Goal: Task Accomplishment & Management: Manage account settings

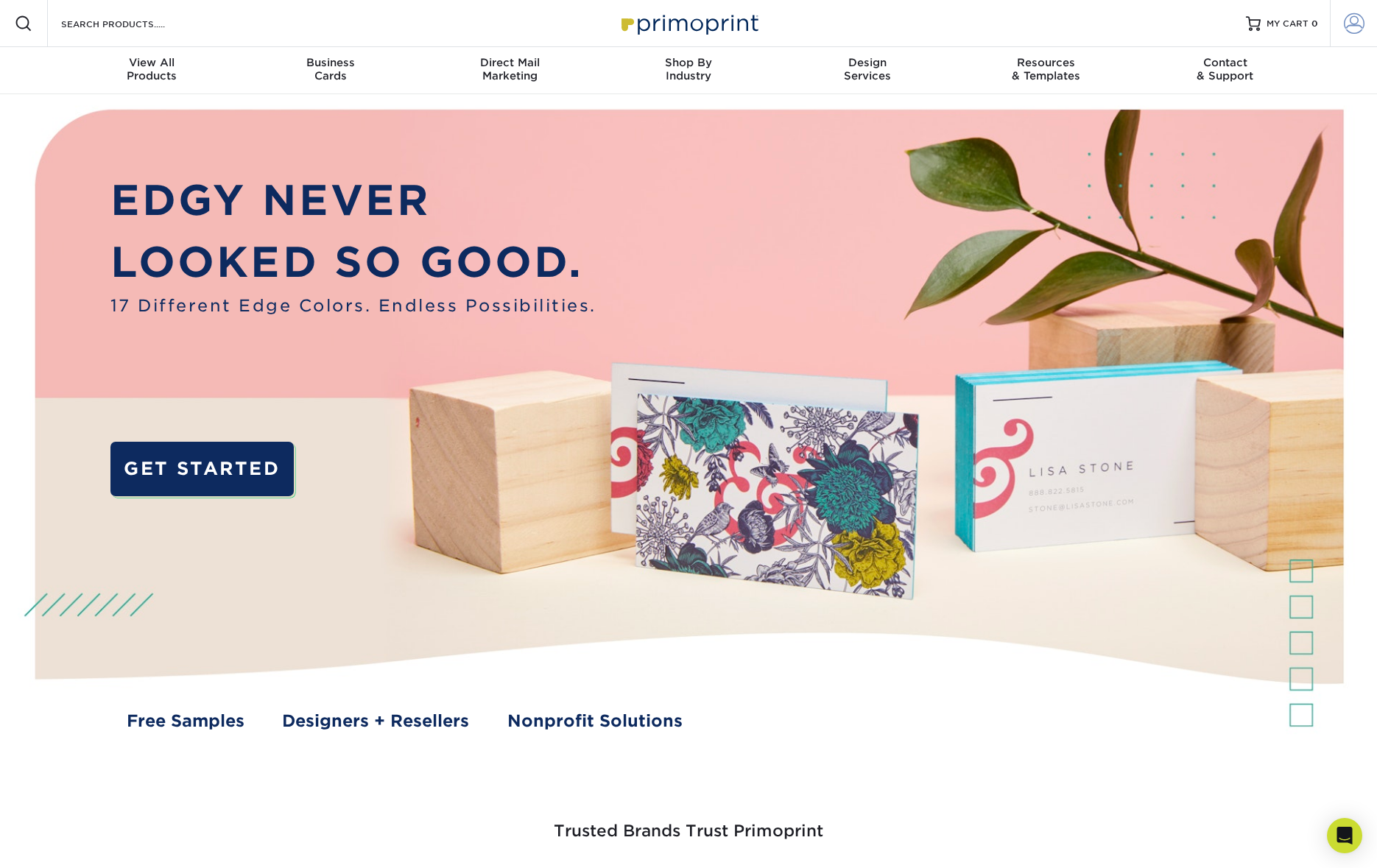
type input "dacormack@comcast.net"
click at [1350, 28] on span at bounding box center [1353, 23] width 21 height 21
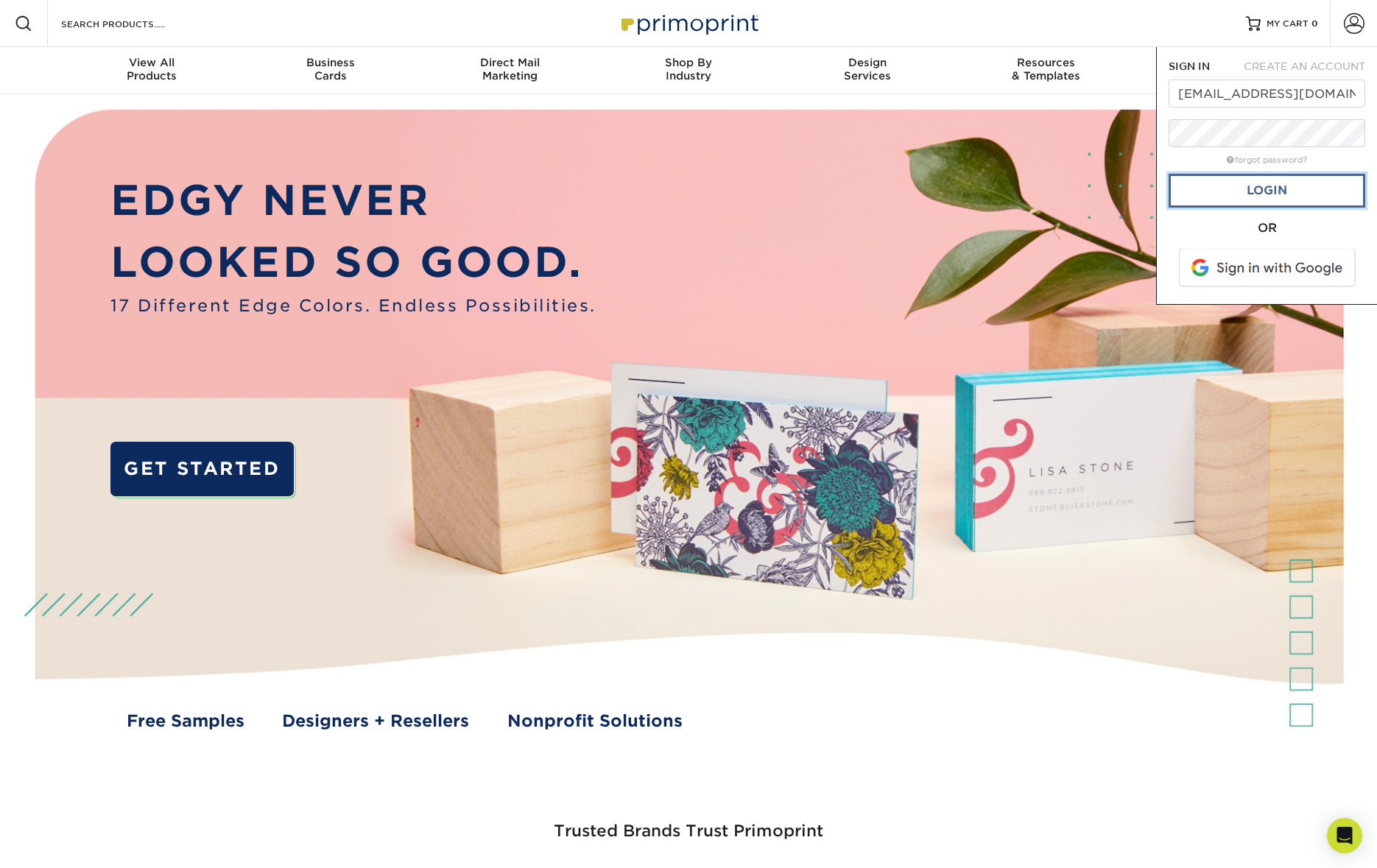
click at [1272, 190] on link "Login" at bounding box center [1266, 190] width 197 height 34
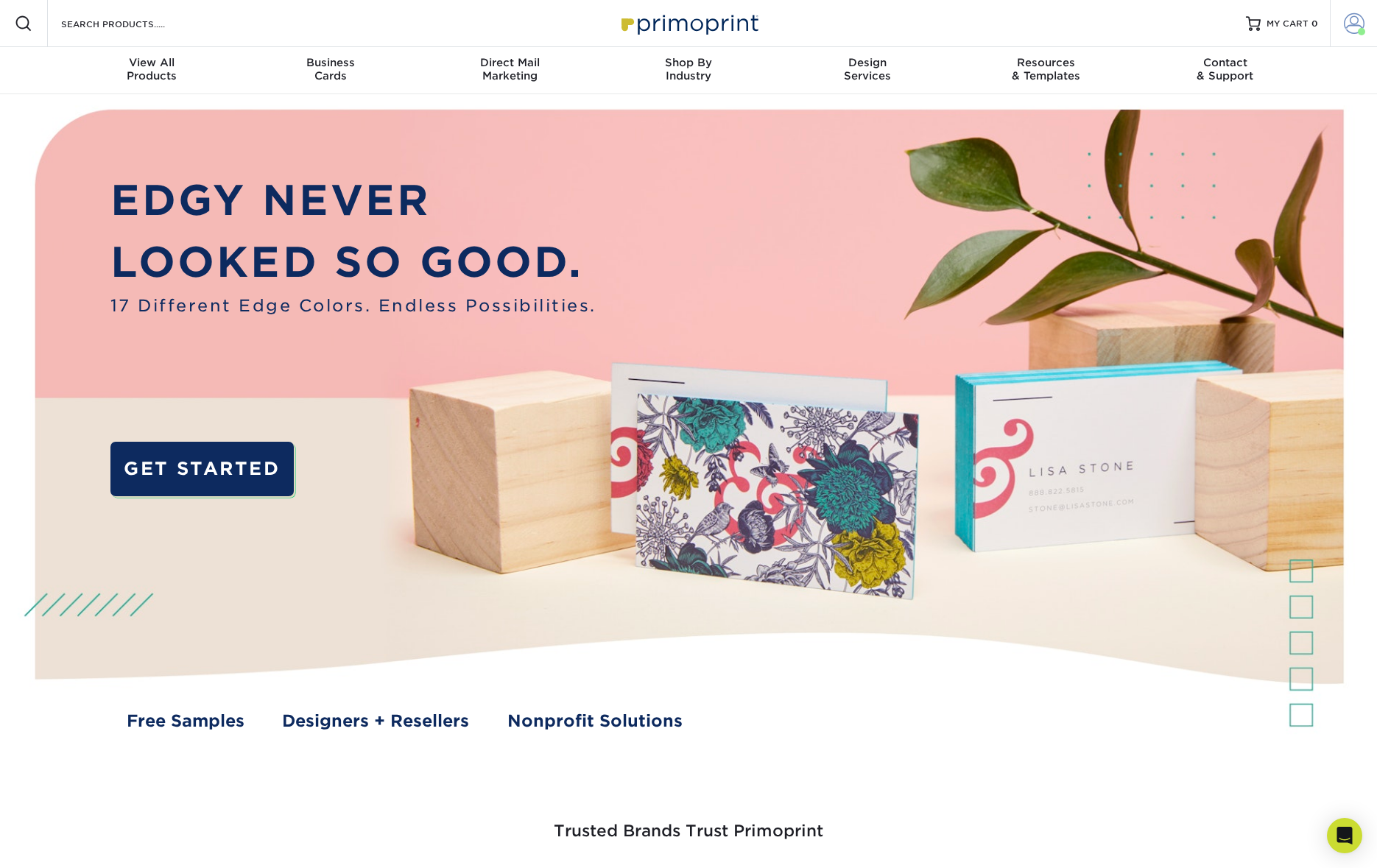
click at [1350, 23] on span at bounding box center [1353, 23] width 21 height 21
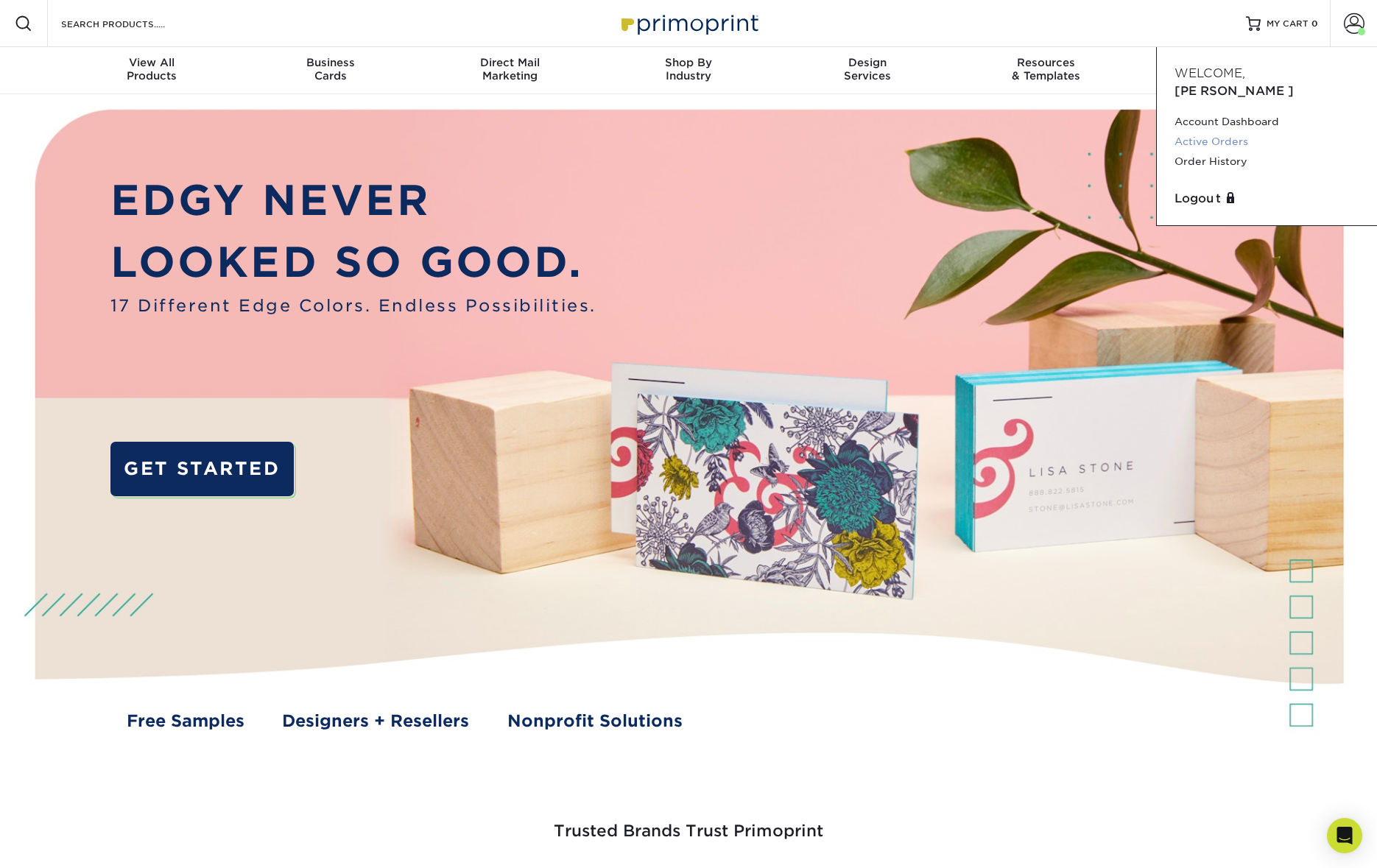
click at [1232, 132] on link "Active Orders" at bounding box center [1266, 142] width 185 height 20
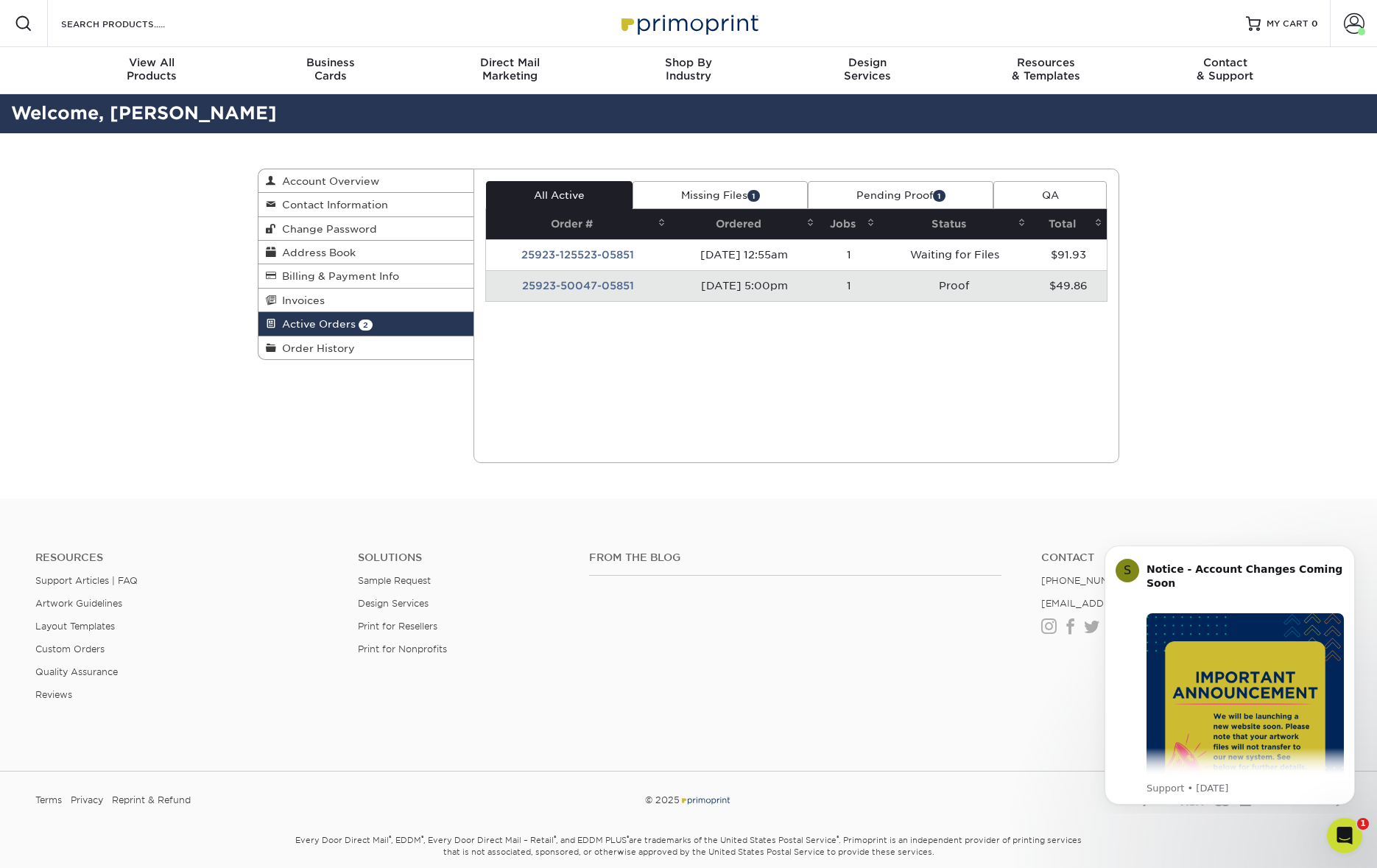
click at [623, 288] on td "25923-50047-05851" at bounding box center [579, 286] width 185 height 31
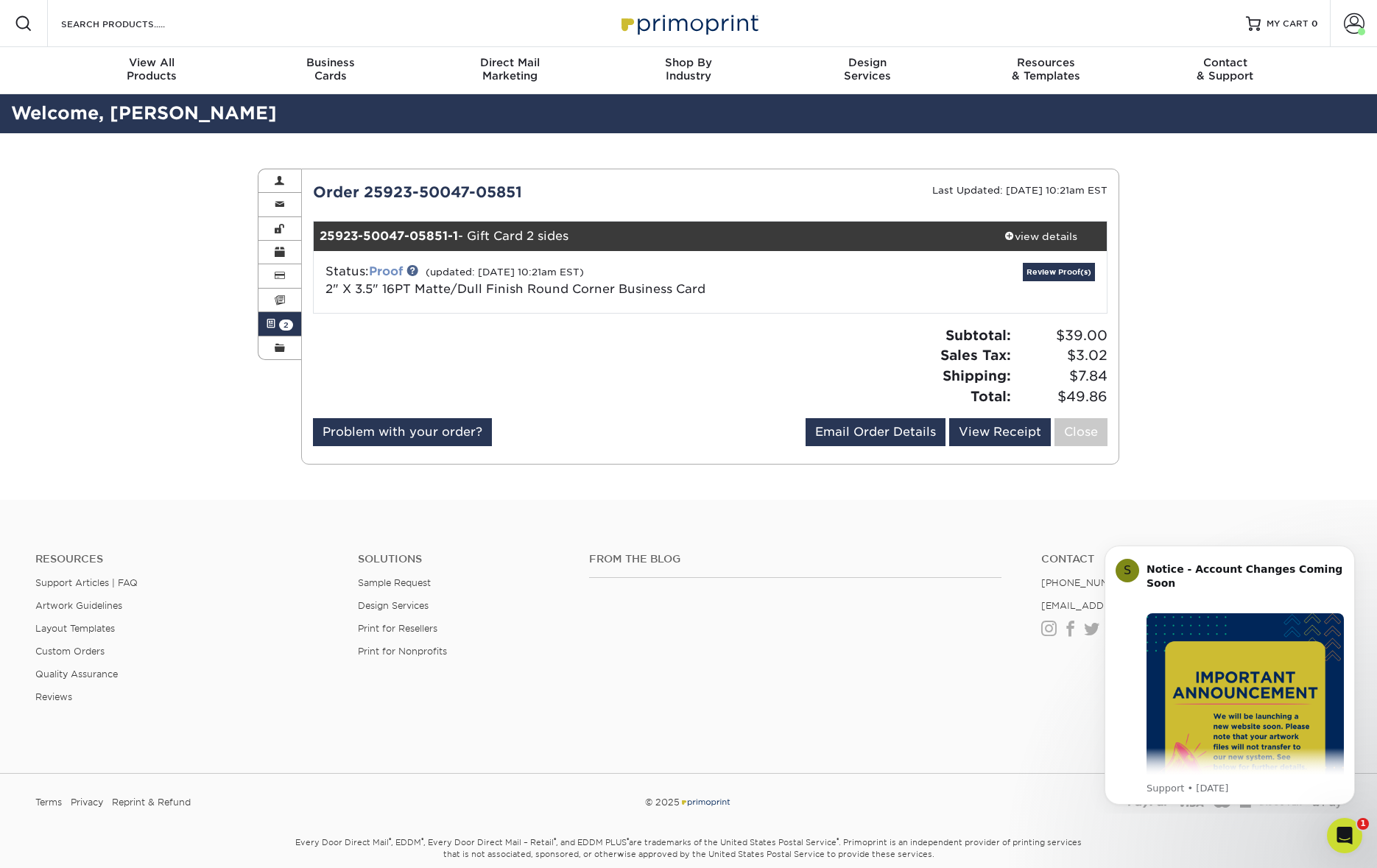
click at [389, 271] on link "Proof" at bounding box center [385, 271] width 34 height 14
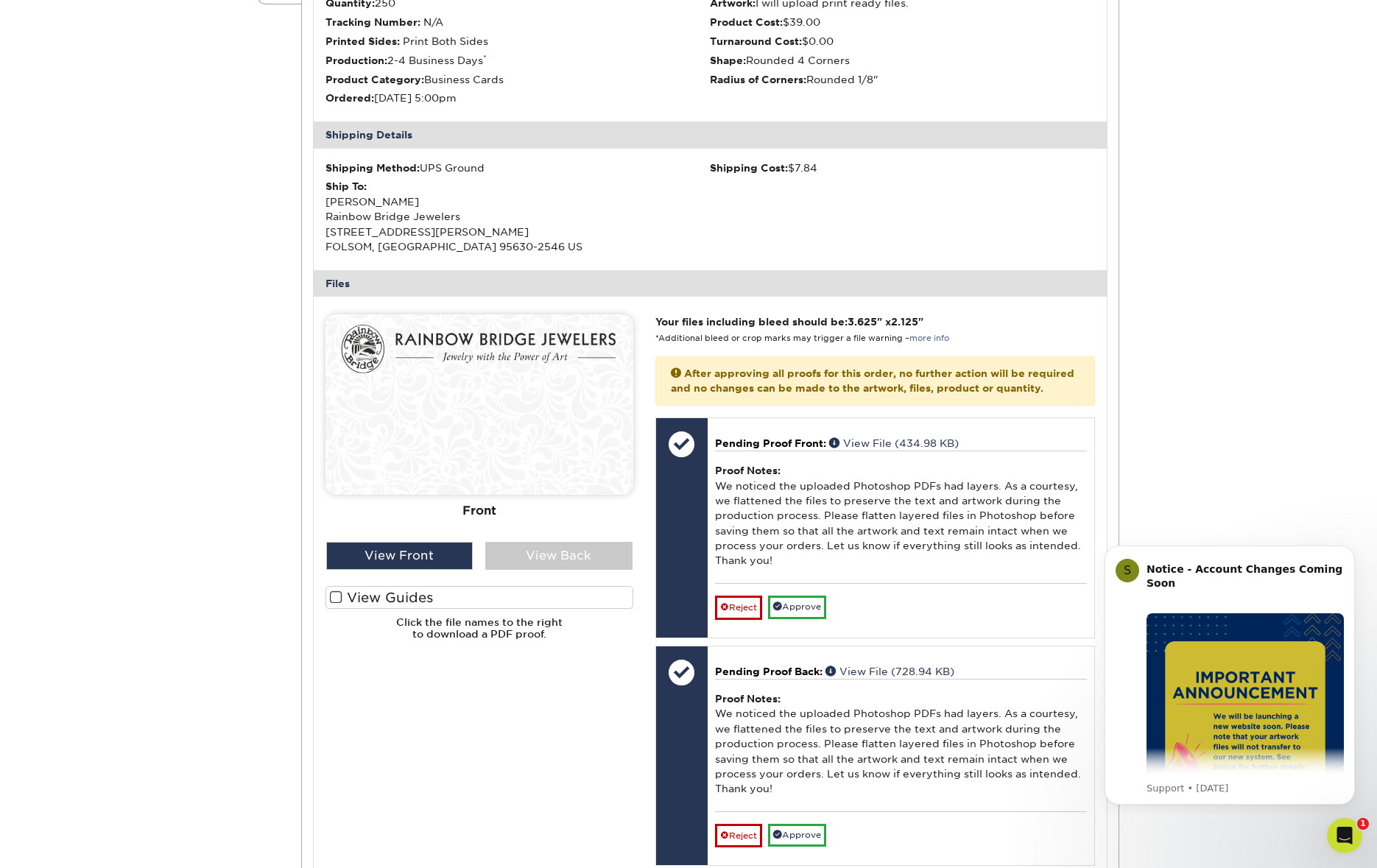
scroll to position [358, 0]
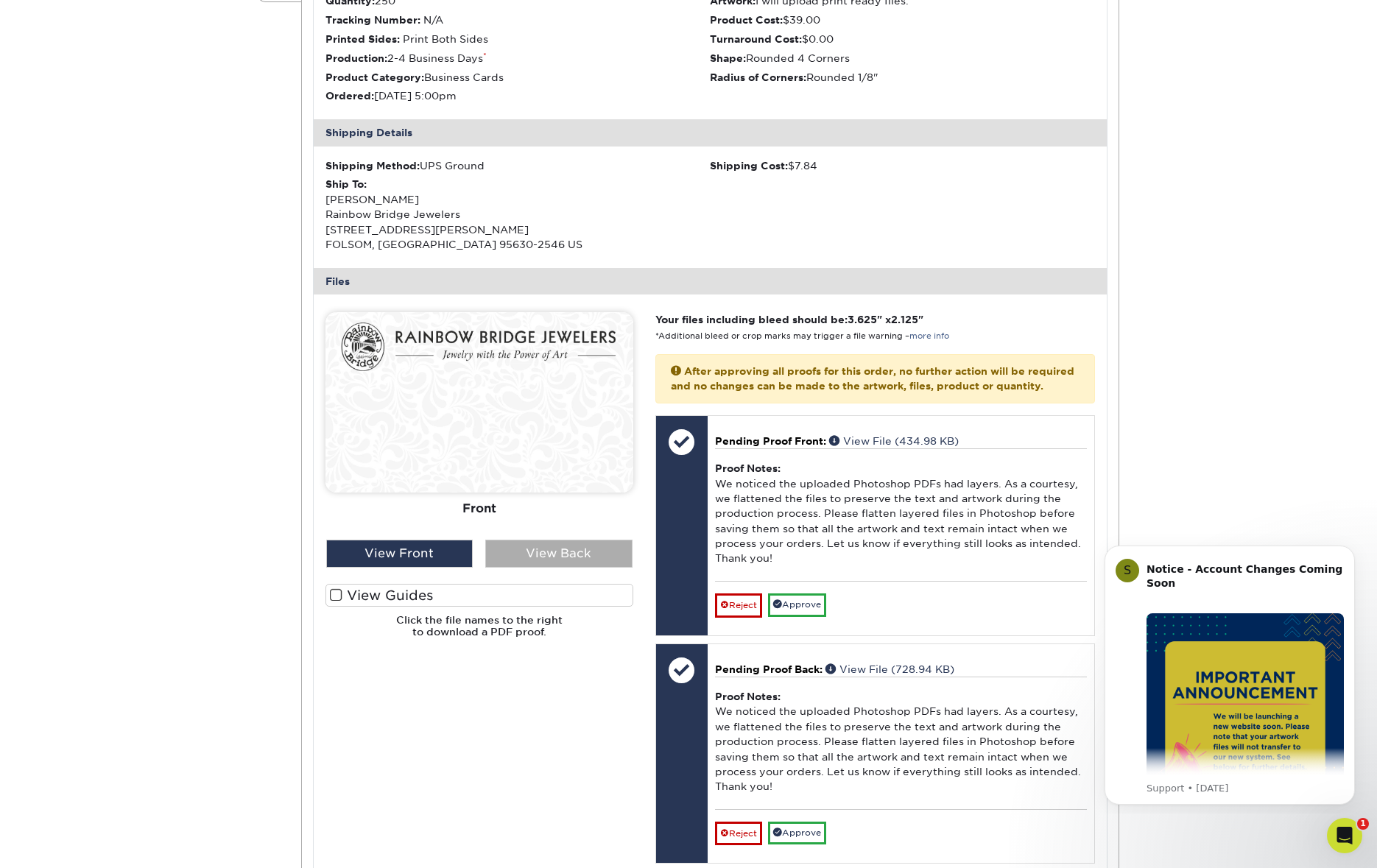
click at [554, 550] on div "View Back" at bounding box center [558, 553] width 147 height 28
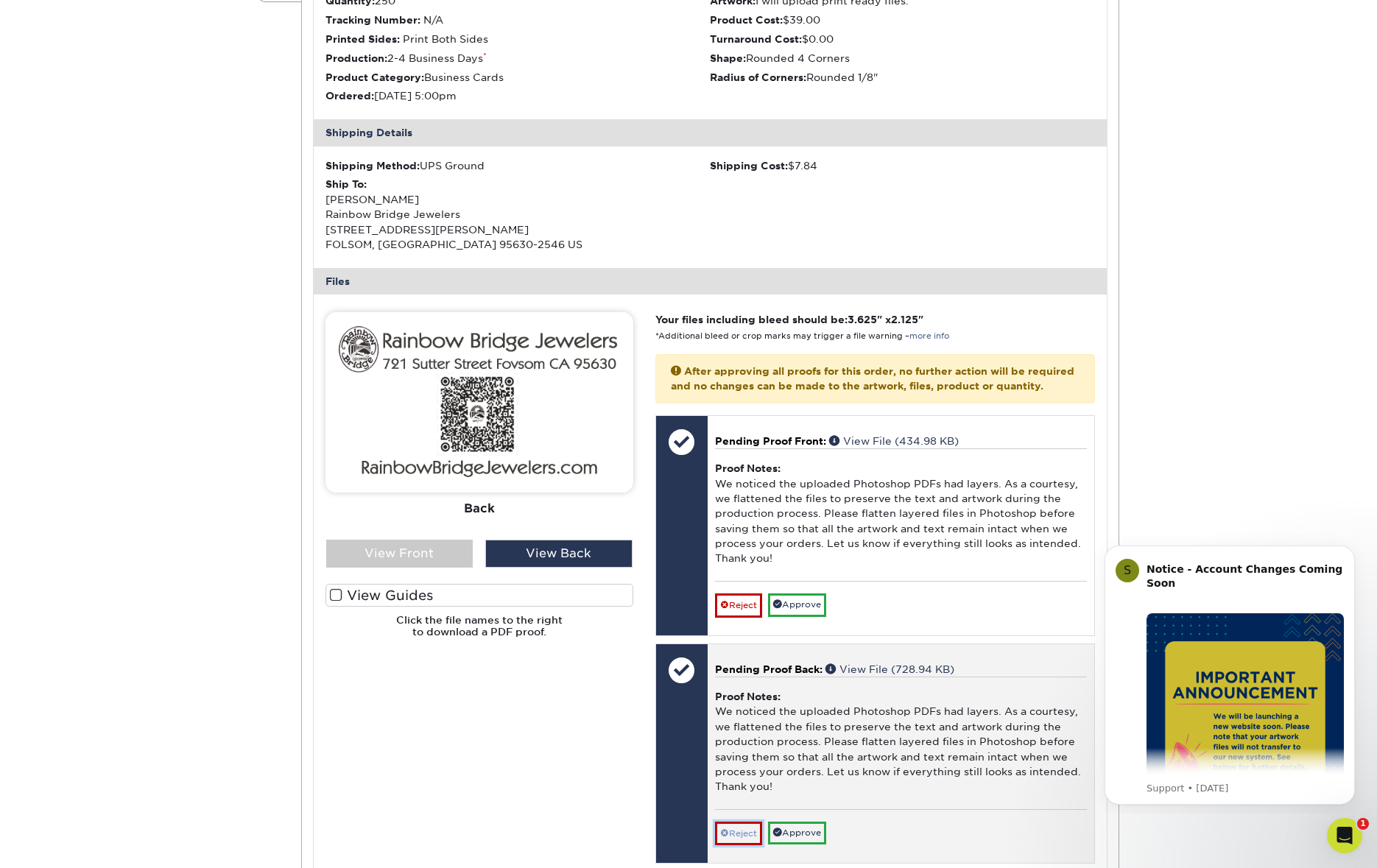
click at [748, 845] on link "Reject" at bounding box center [738, 833] width 47 height 24
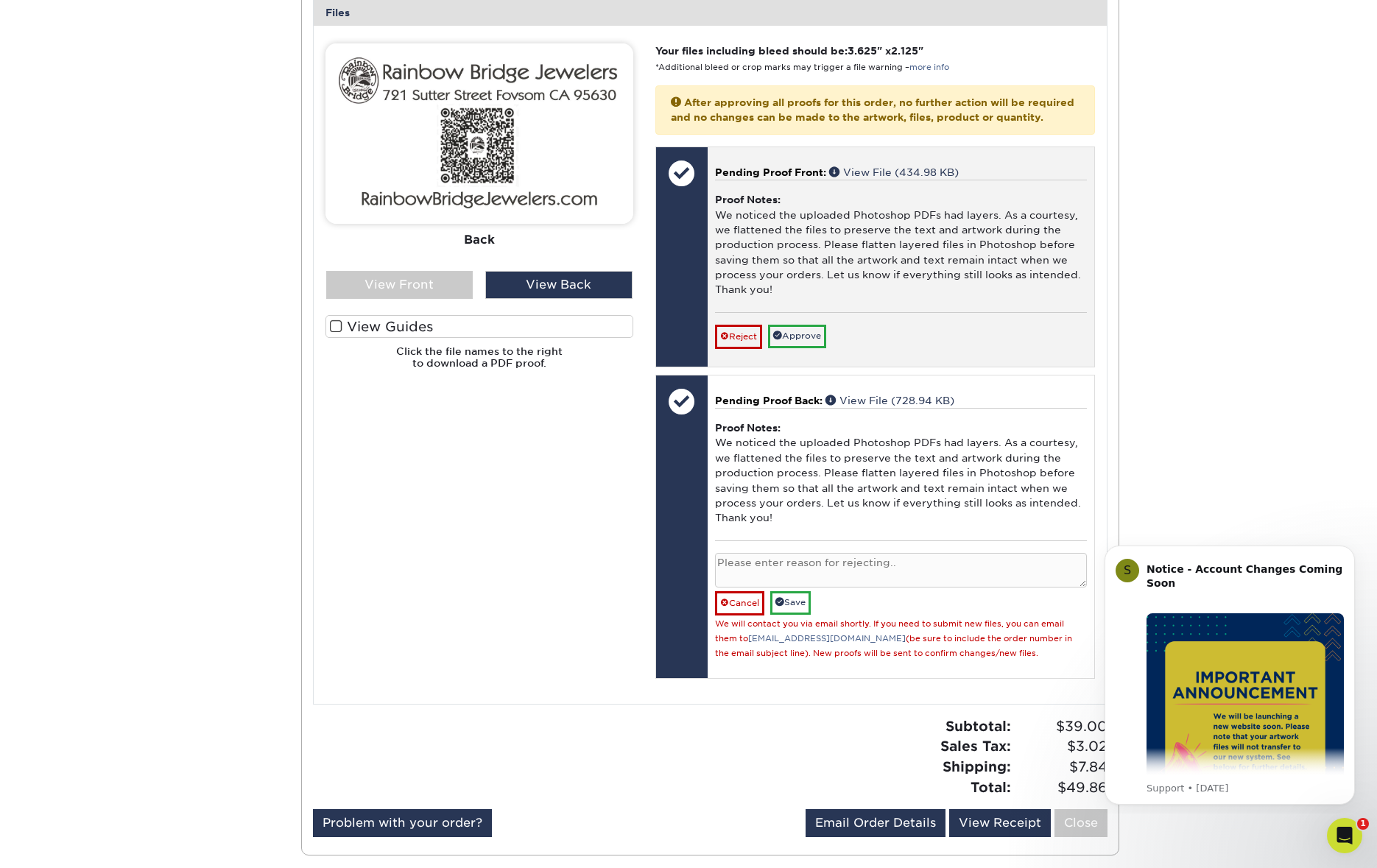
scroll to position [627, 0]
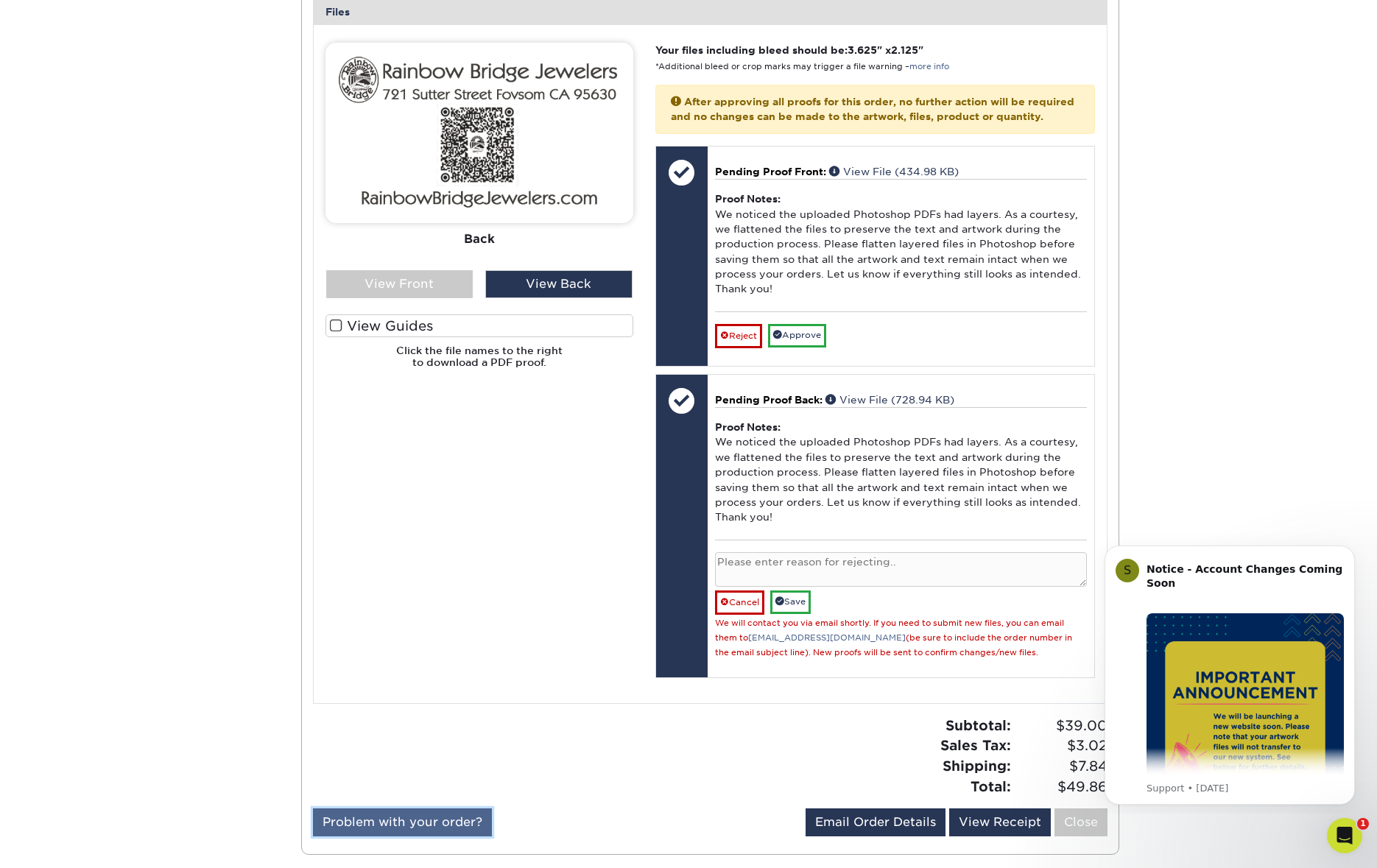
click at [430, 836] on link "Problem with your order?" at bounding box center [402, 822] width 179 height 28
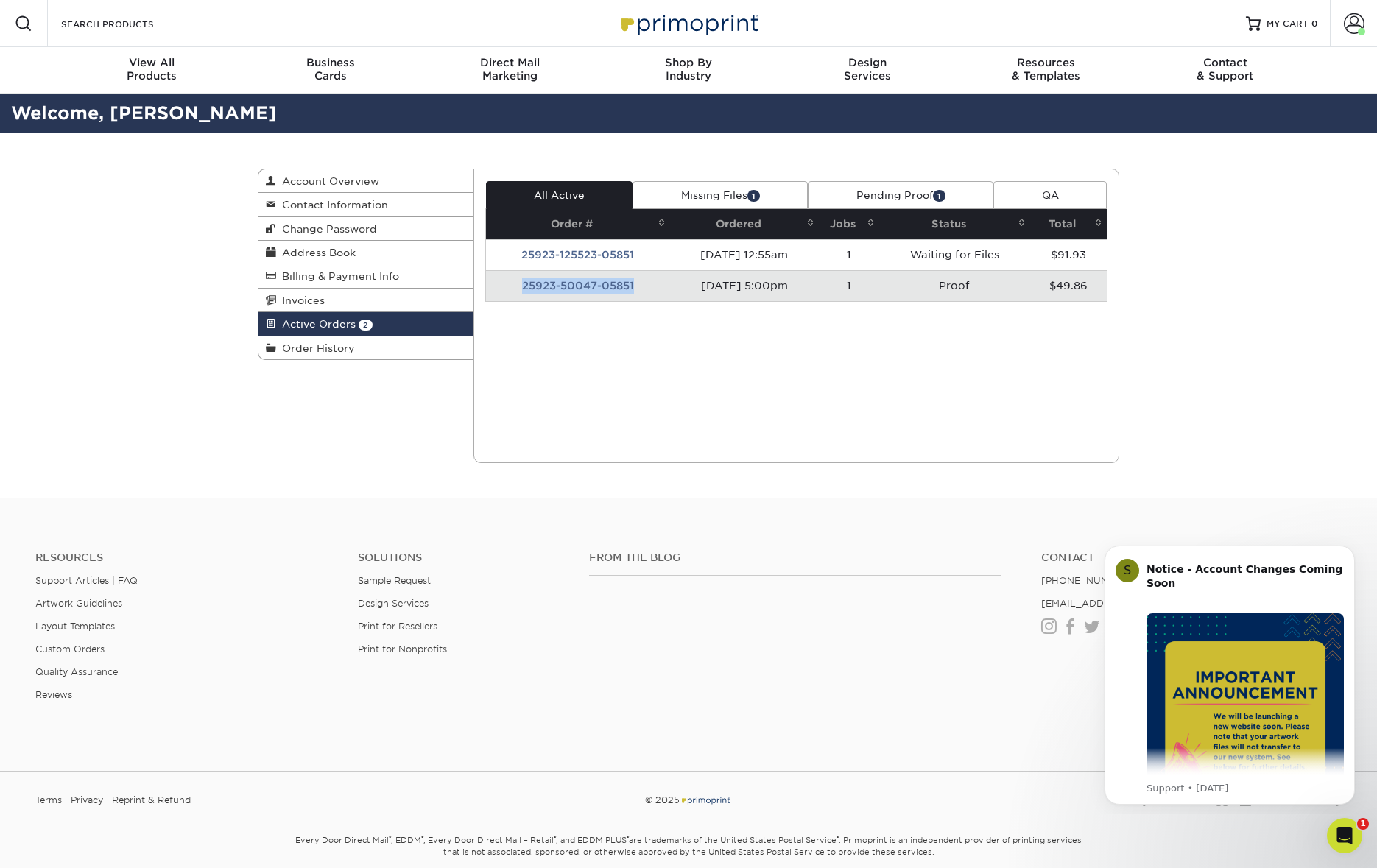
drag, startPoint x: 643, startPoint y: 288, endPoint x: 515, endPoint y: 285, distance: 128.0
click at [515, 285] on td "25923-50047-05851" at bounding box center [579, 286] width 185 height 31
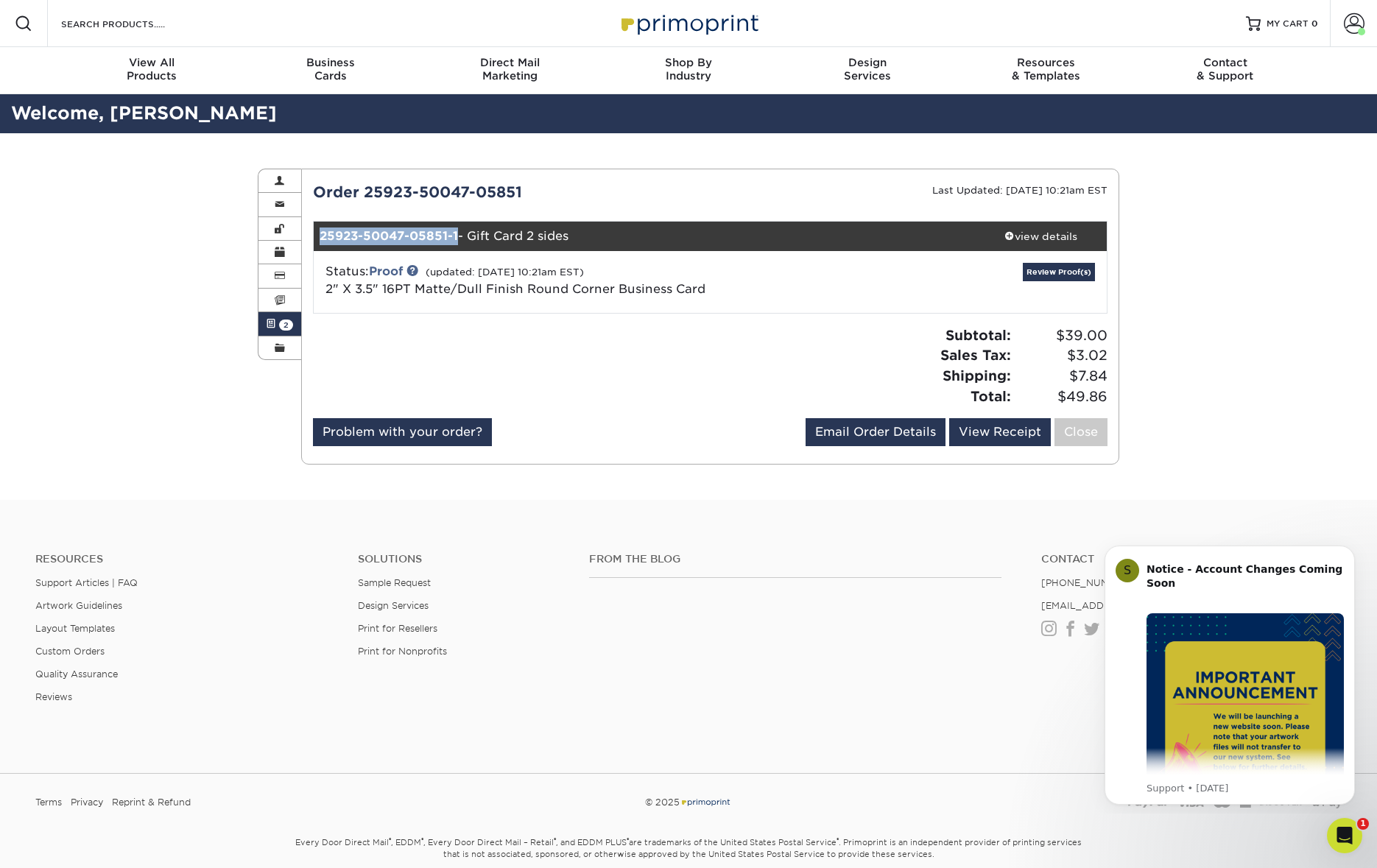
drag, startPoint x: 318, startPoint y: 234, endPoint x: 456, endPoint y: 234, distance: 138.0
click at [456, 234] on div "25923-50047-05851-1 - Gift Card 2 sides" at bounding box center [645, 236] width 661 height 29
copy strong "25923-50047-05851-1"
click at [423, 440] on link "Problem with your order?" at bounding box center [402, 432] width 179 height 28
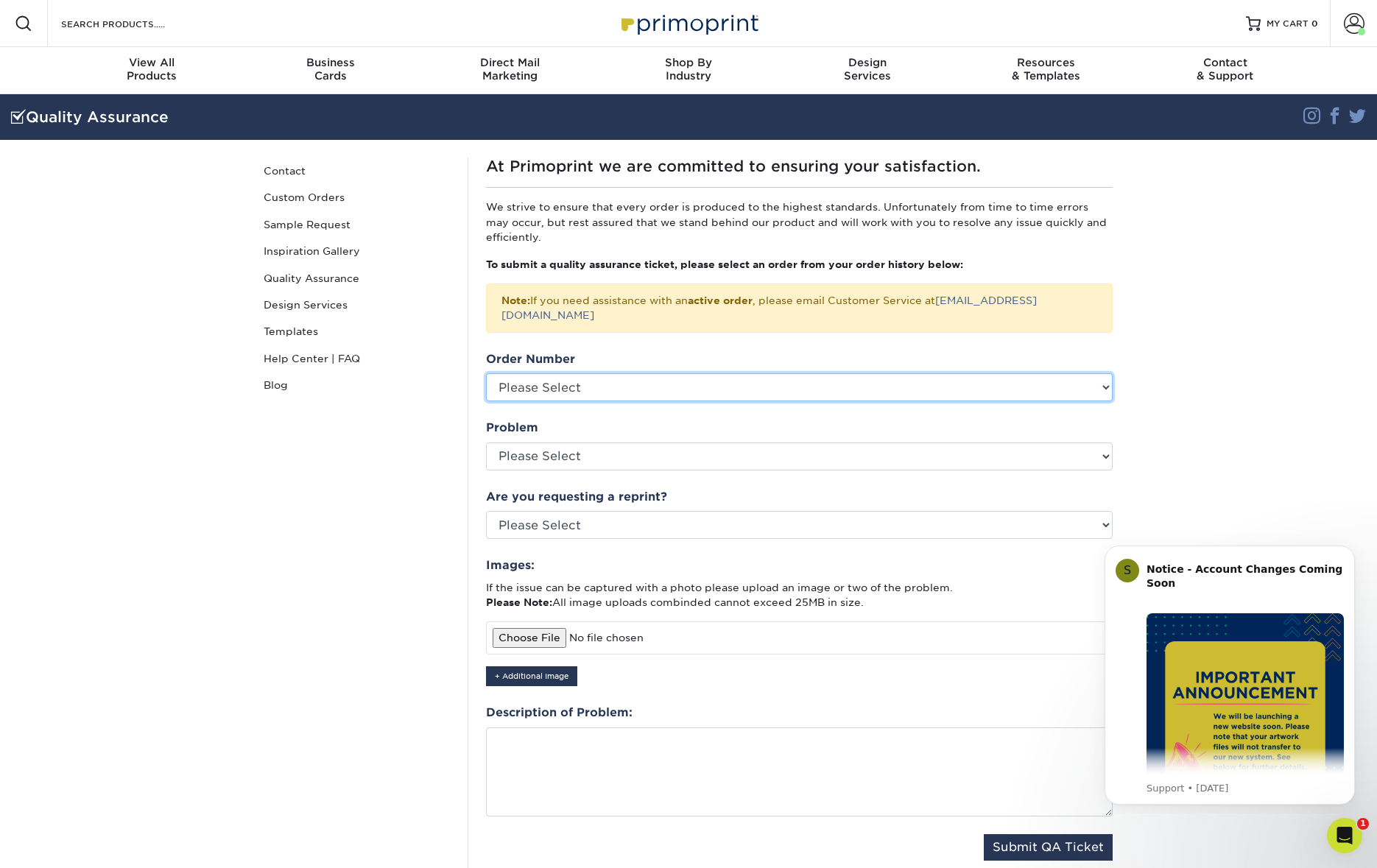
click at [614, 374] on select "Please Select P2161583 P2135870 P2107929 P2100382 P2069380 P2036473 P2026336 P2…" at bounding box center [799, 387] width 626 height 28
click at [601, 374] on select "Please Select P2161583 P2135870 P2107929 P2100382 P2069380 P2036473 P2026336 P2…" at bounding box center [799, 387] width 626 height 28
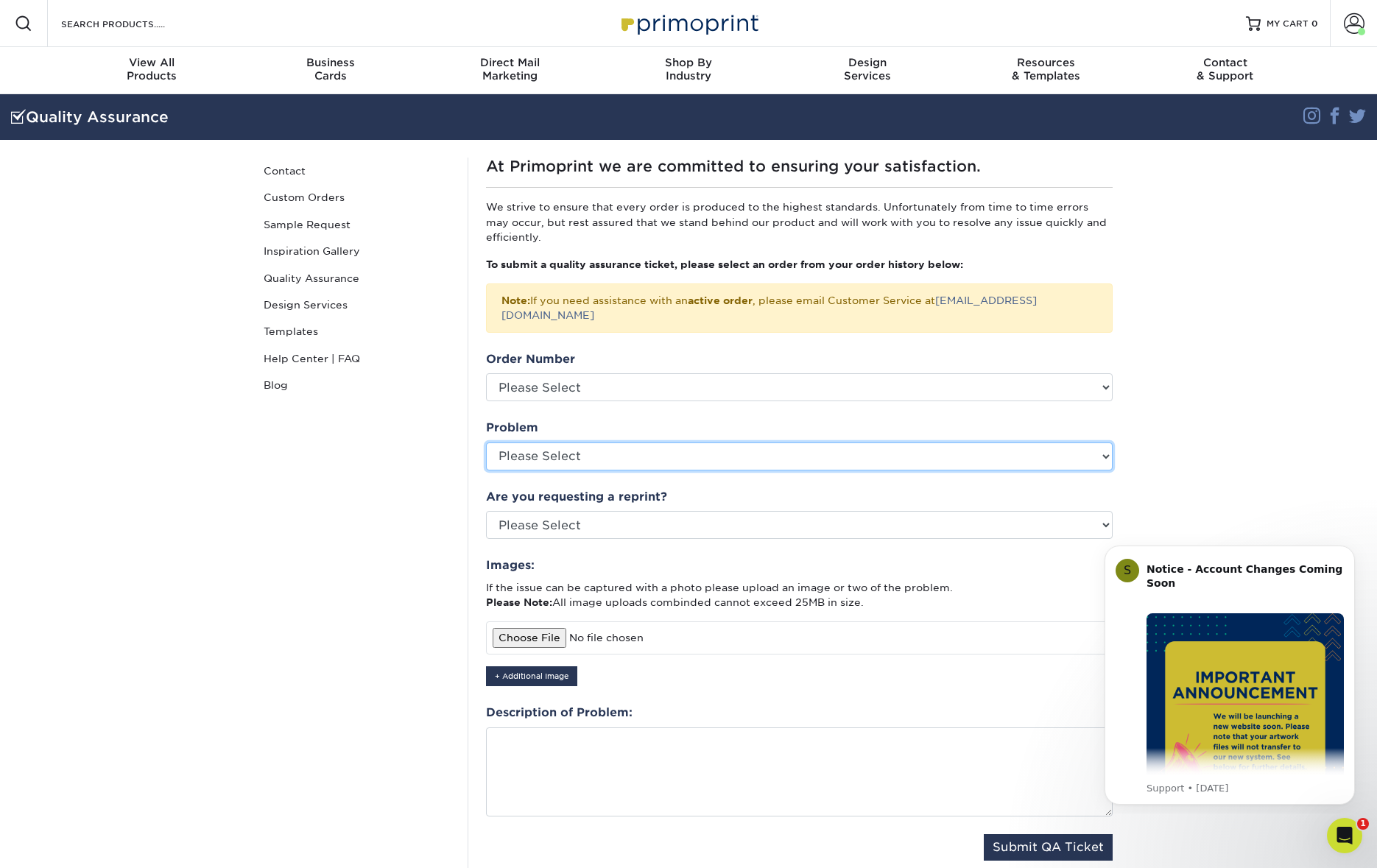
click at [595, 445] on select "Please Select Coating Missing Images Bindery Color Cutting Missing Hardware Shi…" at bounding box center [799, 456] width 626 height 28
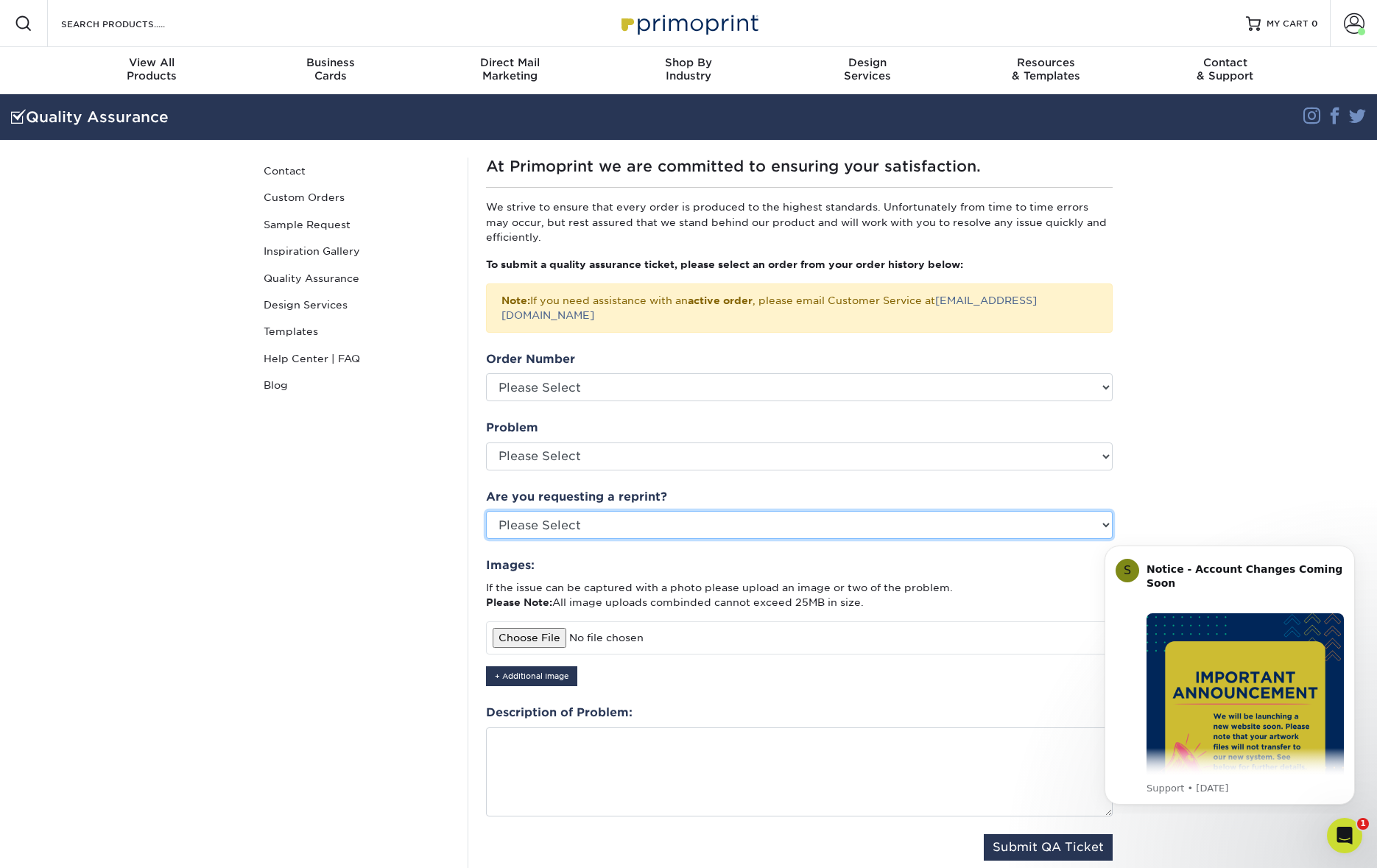
click at [626, 511] on select "Please Select Yes No Other" at bounding box center [799, 525] width 626 height 28
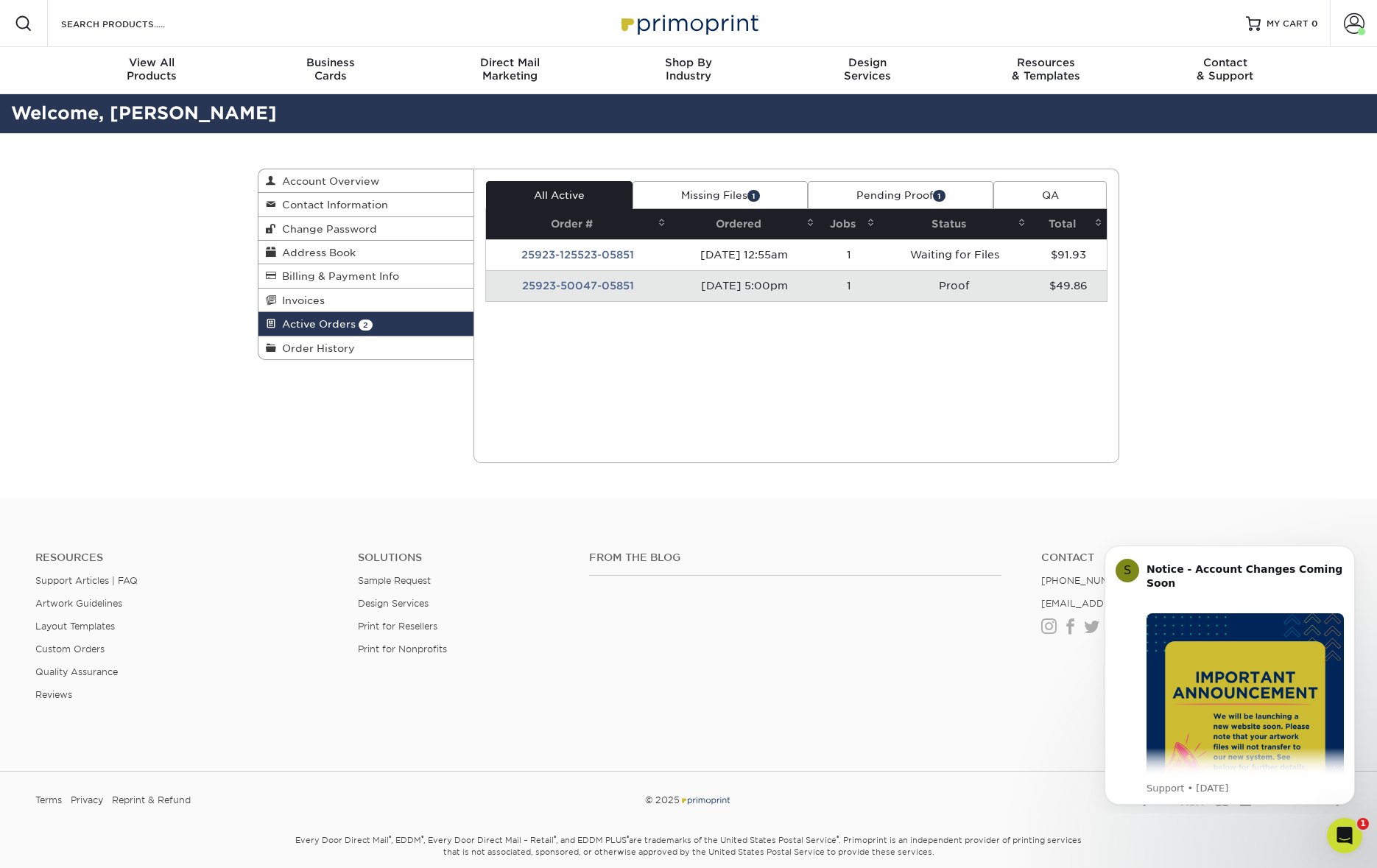
click at [971, 285] on td "Proof" at bounding box center [954, 286] width 150 height 31
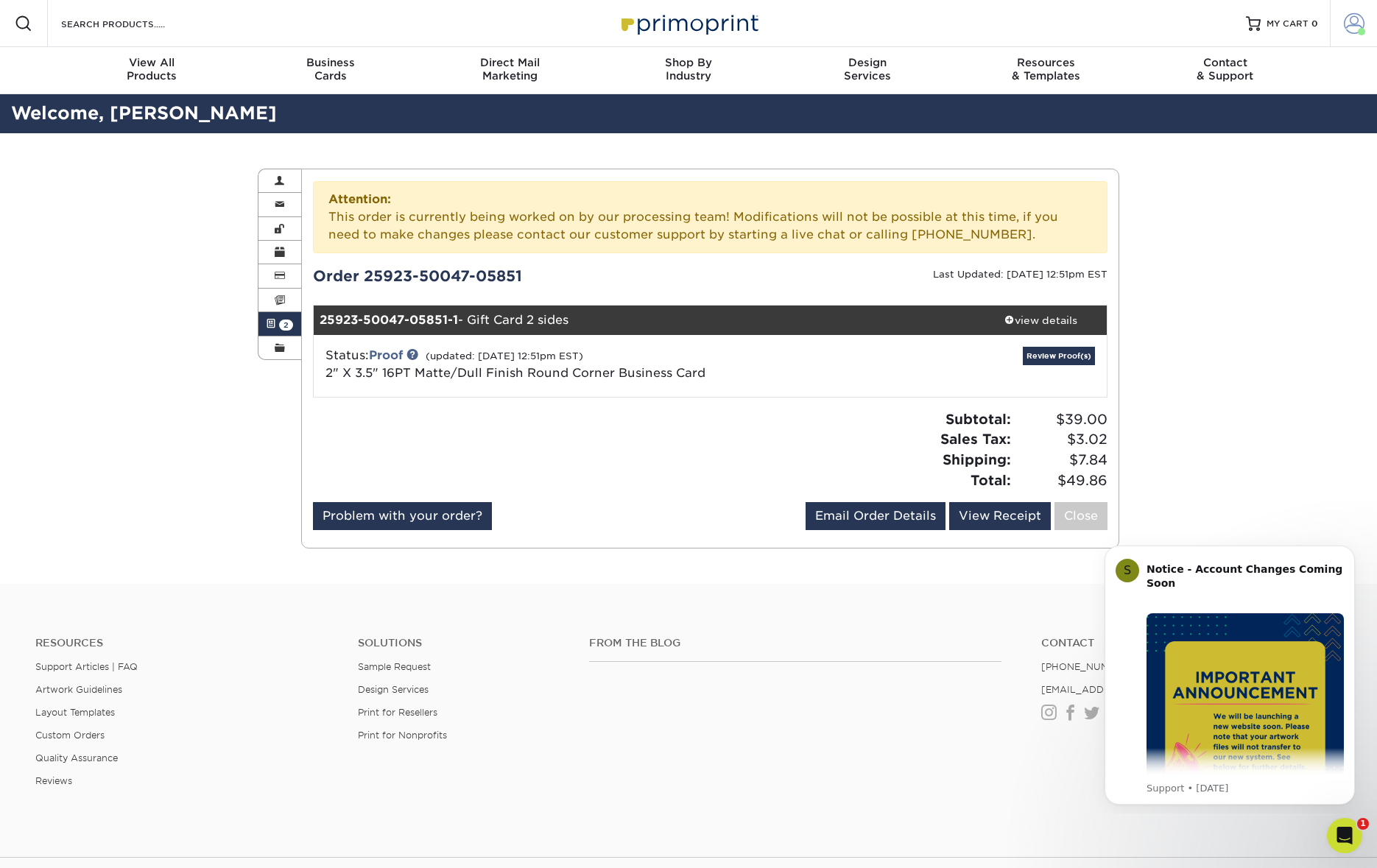
click at [1349, 24] on span at bounding box center [1353, 23] width 21 height 21
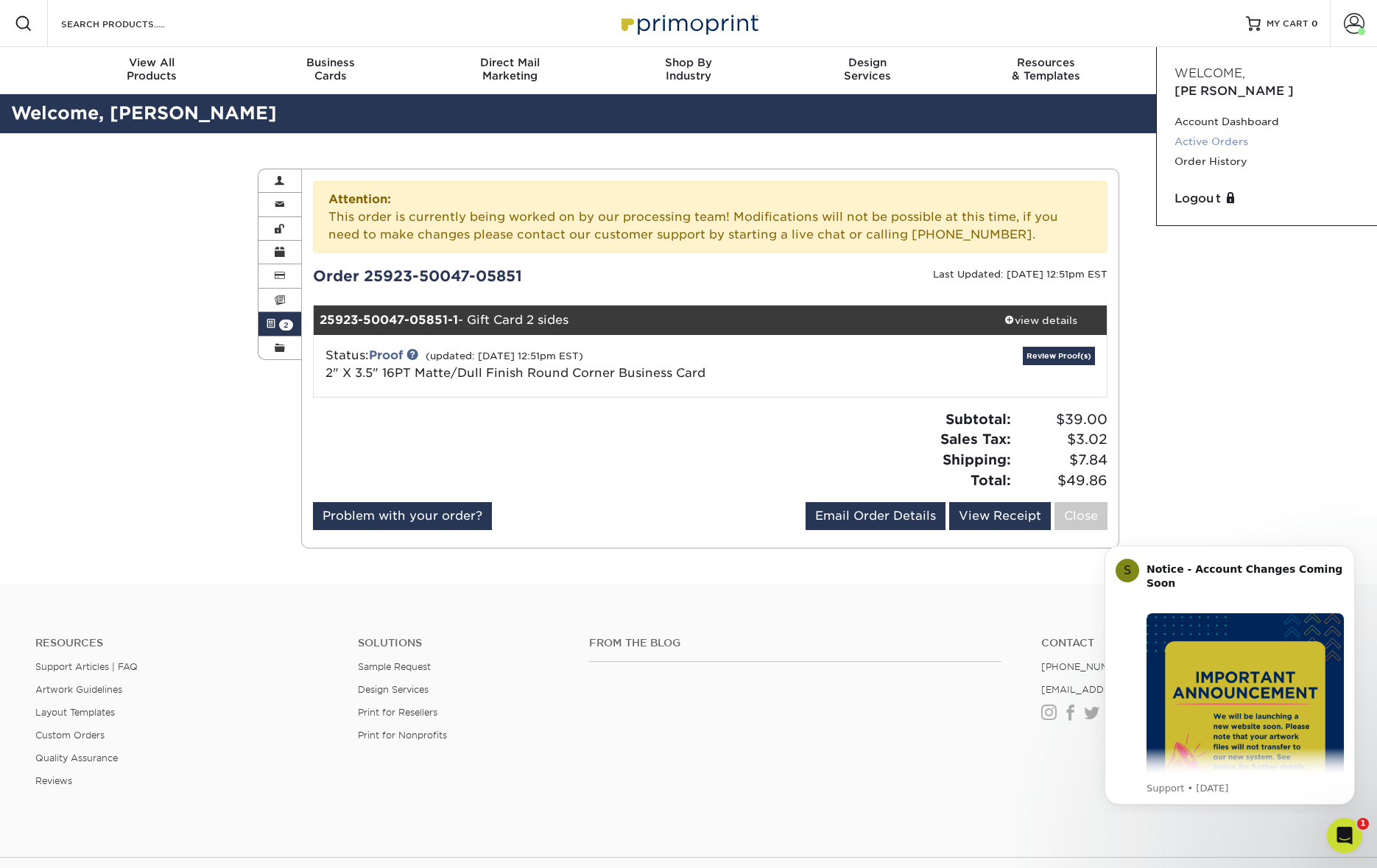
click at [1216, 132] on link "Active Orders" at bounding box center [1266, 142] width 185 height 20
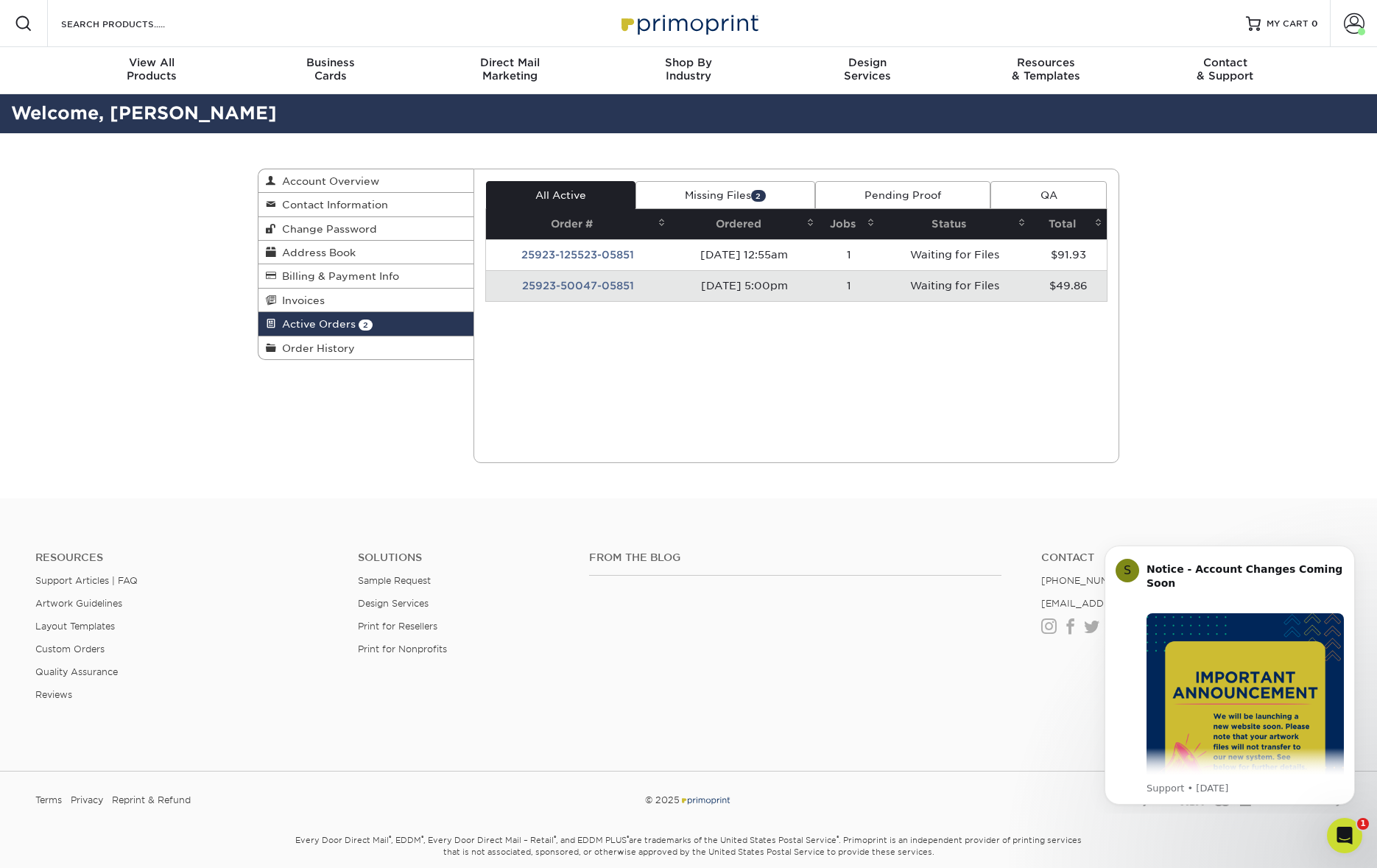
click at [622, 290] on td "25923-50047-05851" at bounding box center [579, 286] width 185 height 31
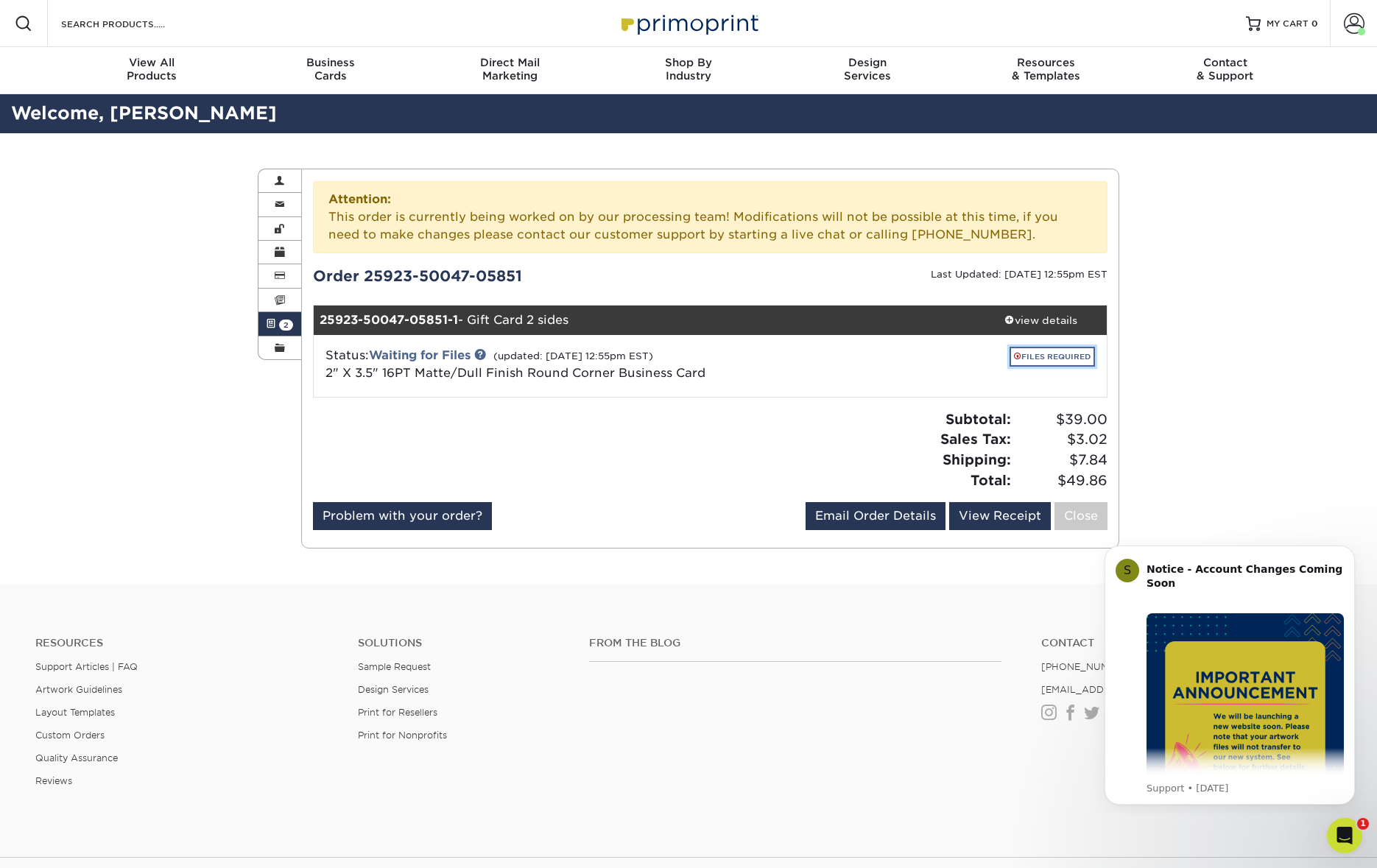
click at [1053, 356] on link "FILES REQUIRED" at bounding box center [1051, 357] width 85 height 20
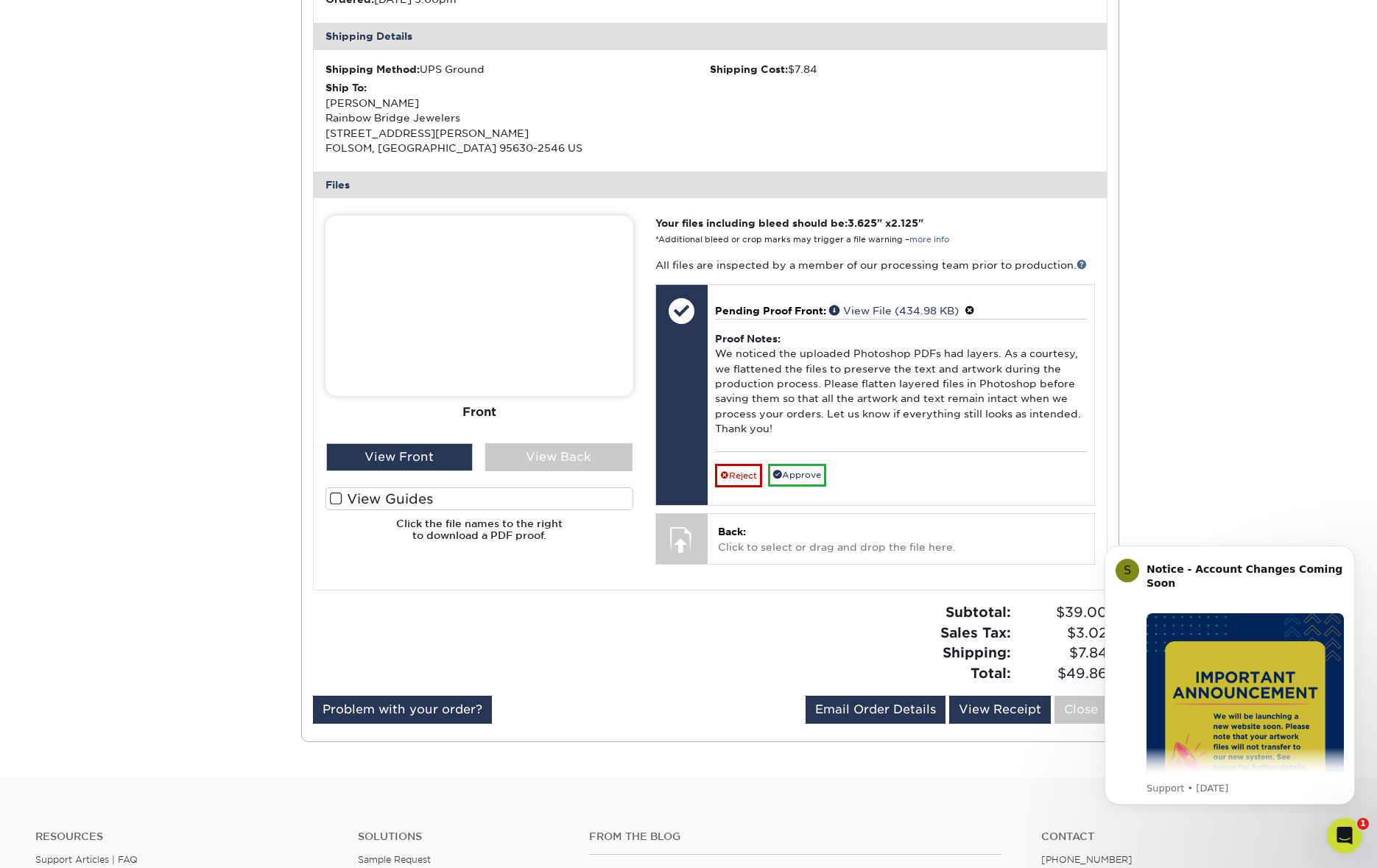
scroll to position [537, 0]
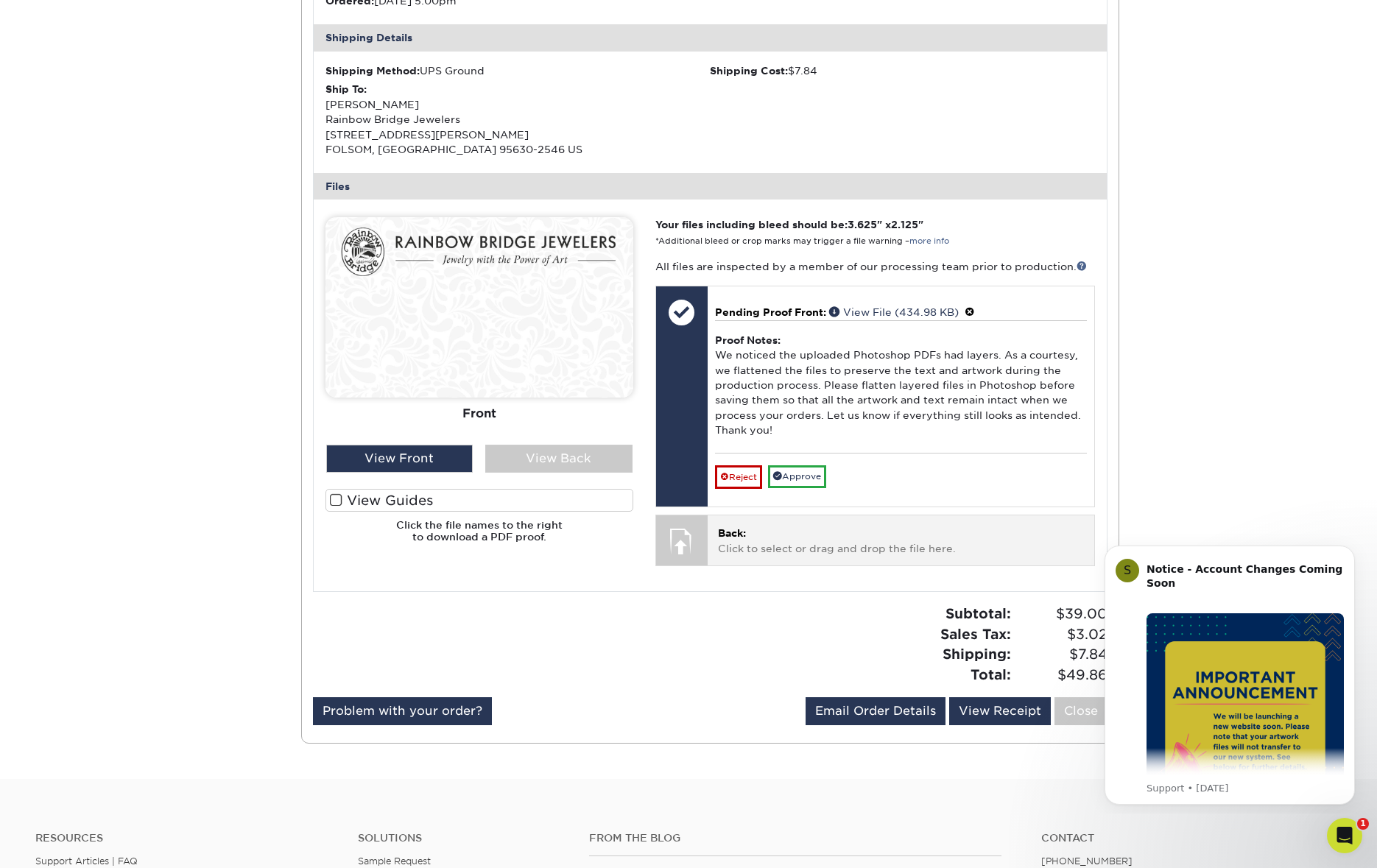
click at [675, 541] on div at bounding box center [681, 541] width 51 height 51
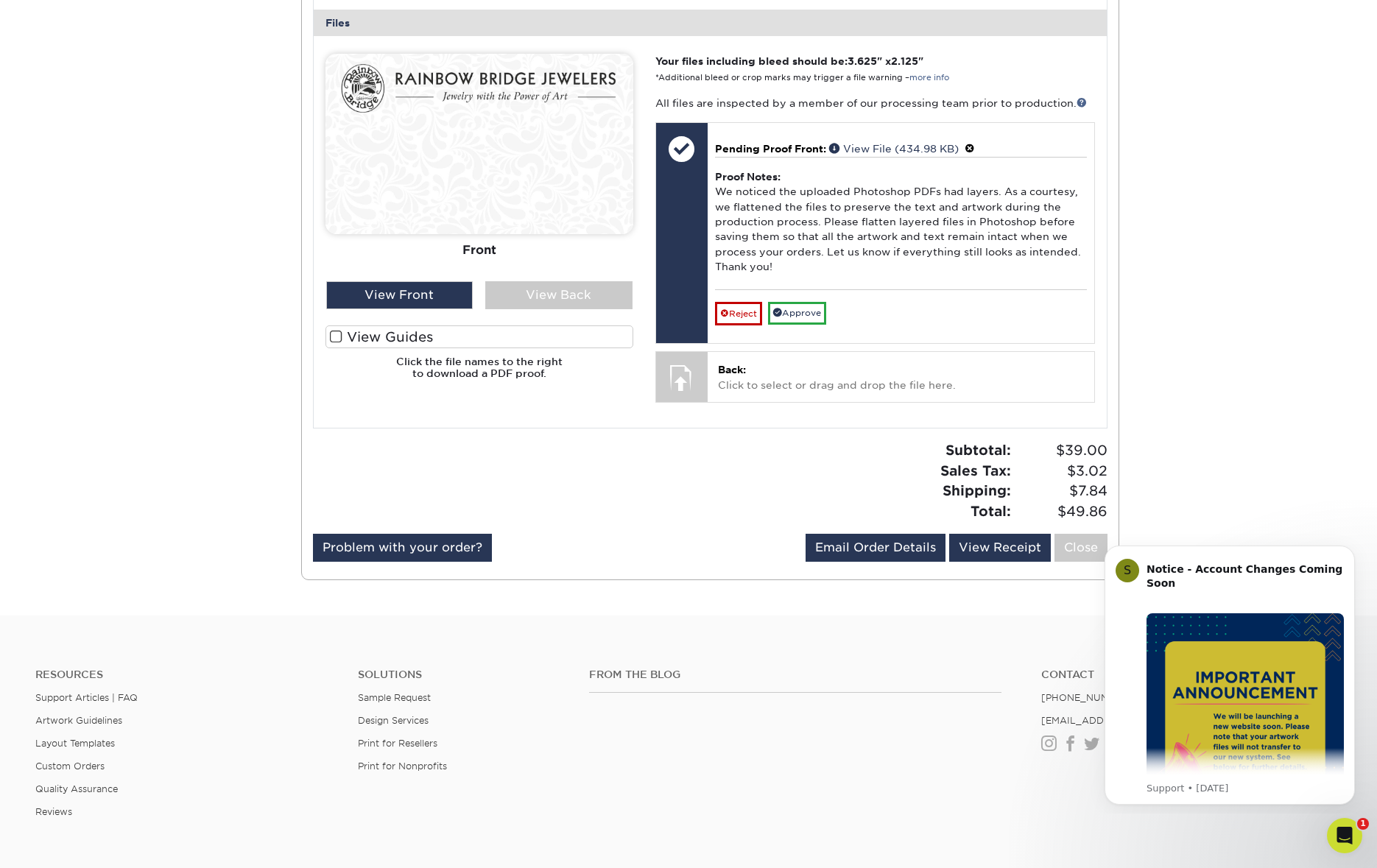
scroll to position [878, 0]
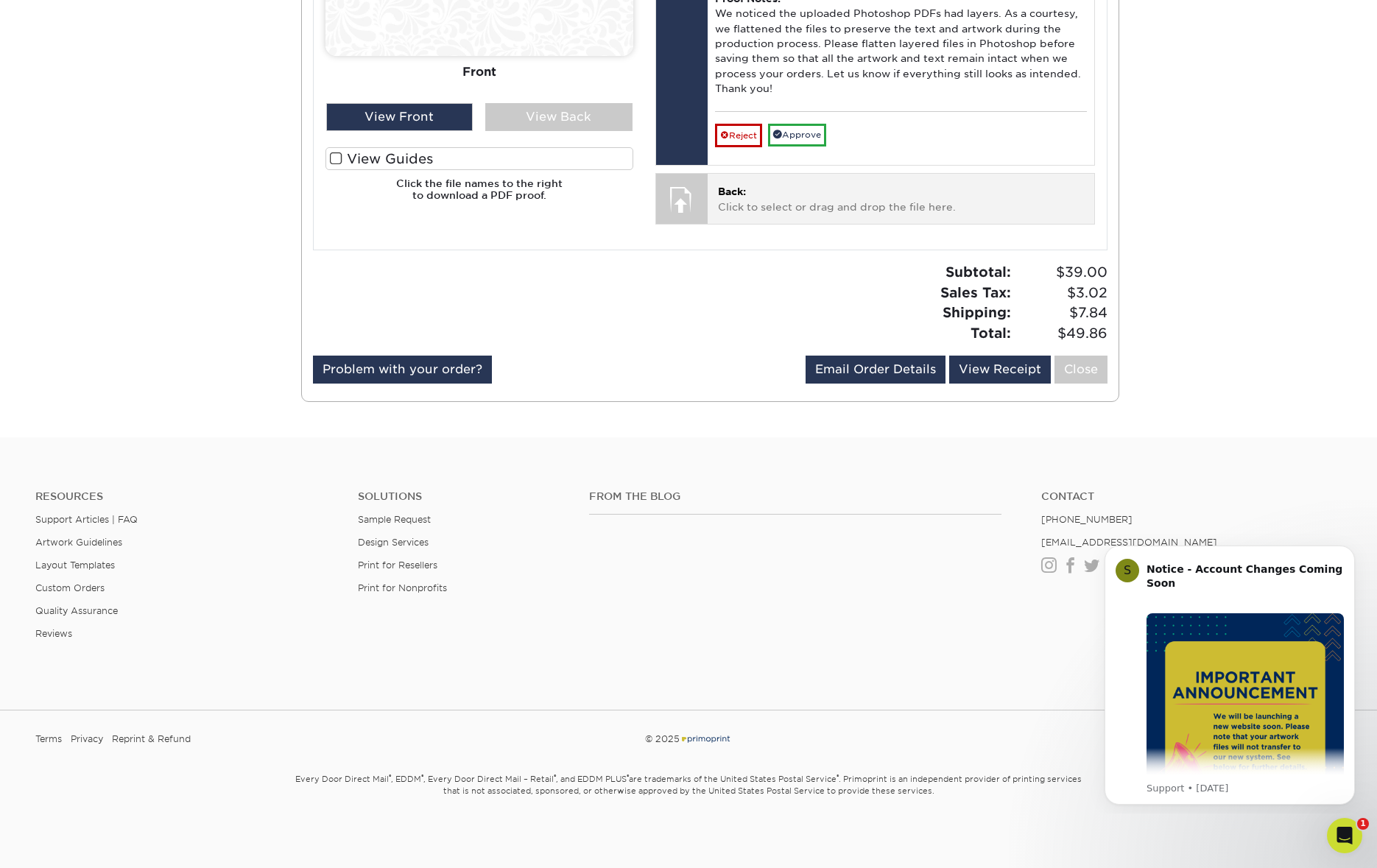
click at [738, 194] on span "Back:" at bounding box center [732, 191] width 28 height 12
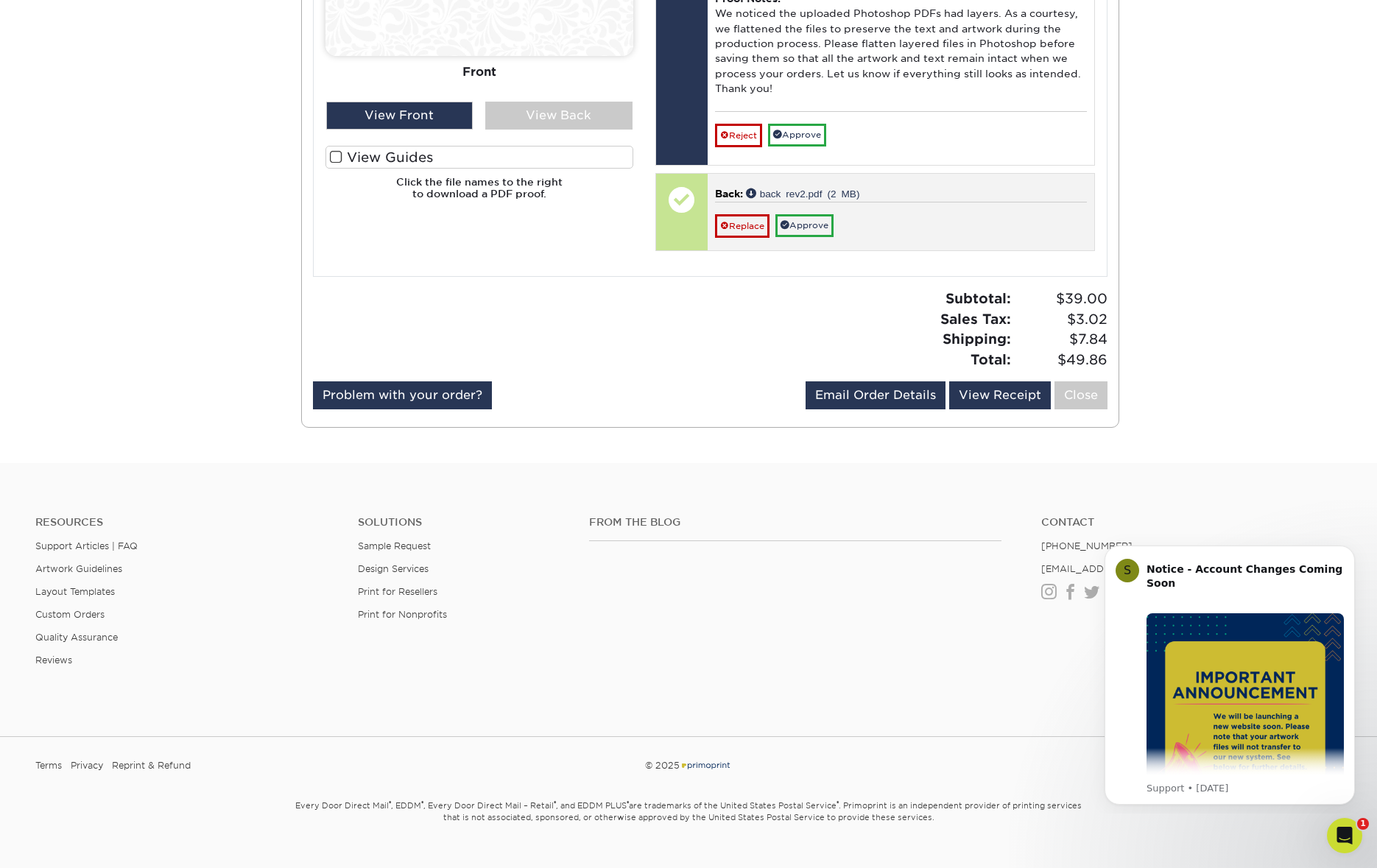
click at [727, 192] on span "Back:" at bounding box center [729, 193] width 28 height 12
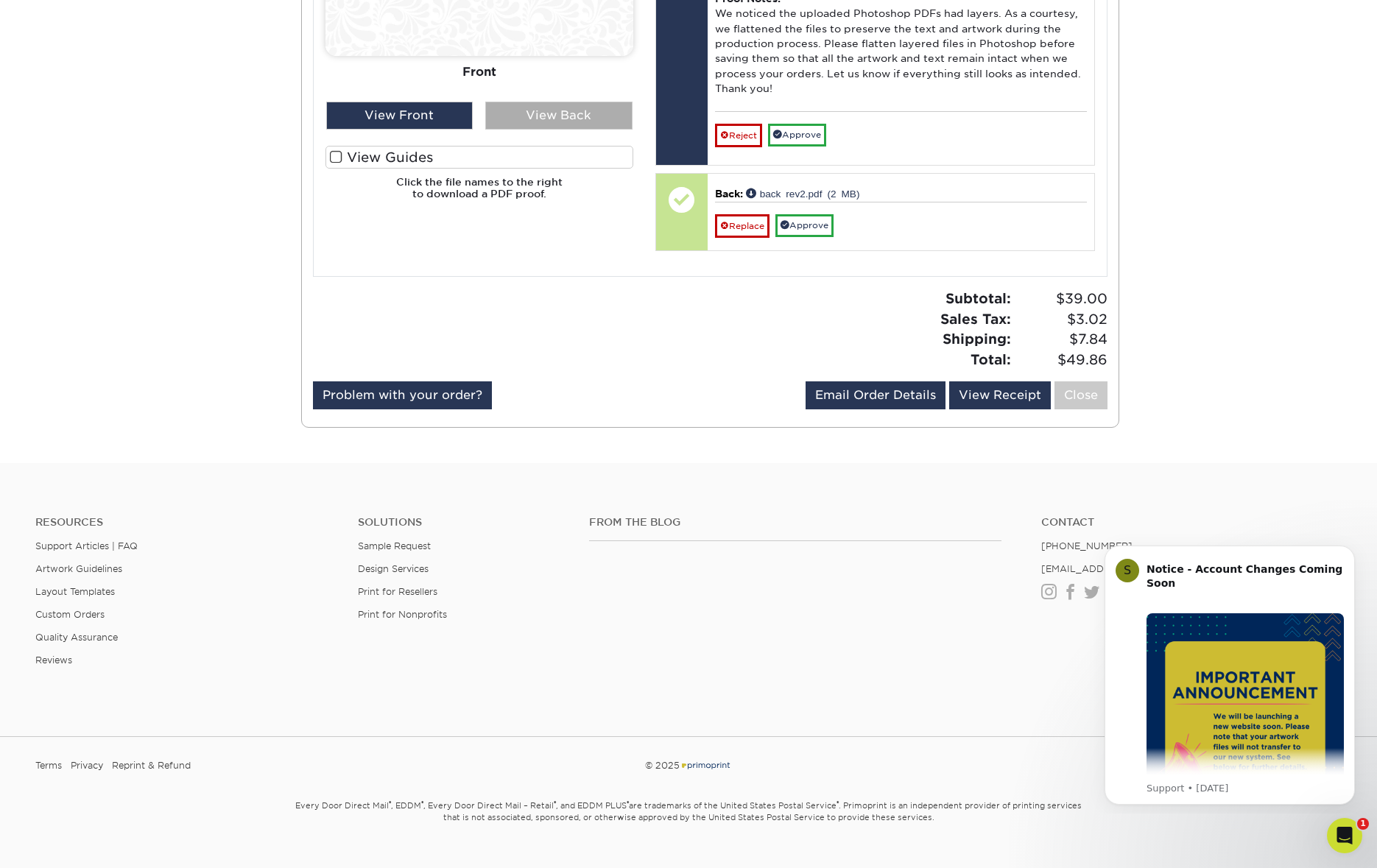
click at [566, 115] on div "View Back" at bounding box center [558, 115] width 147 height 28
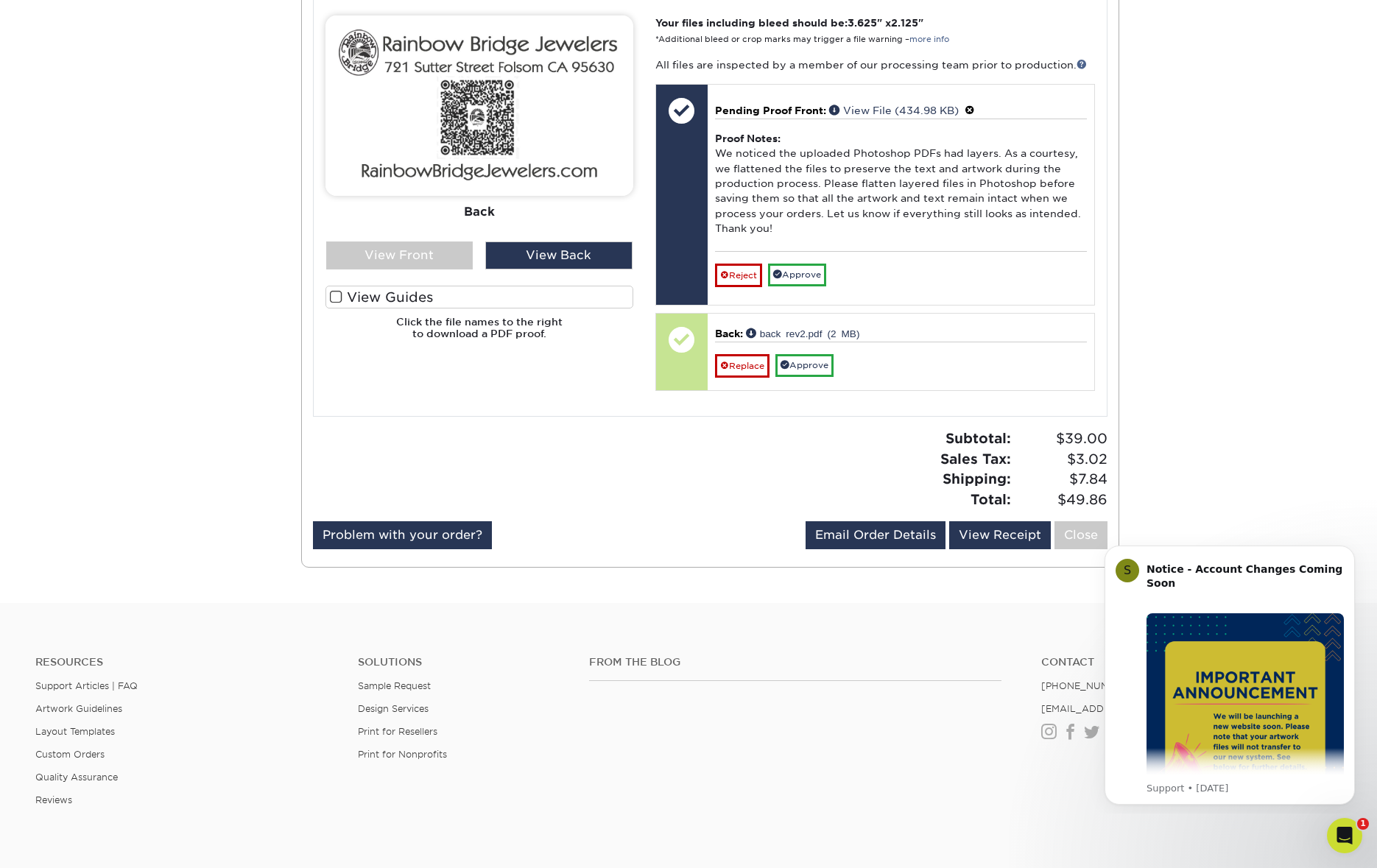
scroll to position [732, 0]
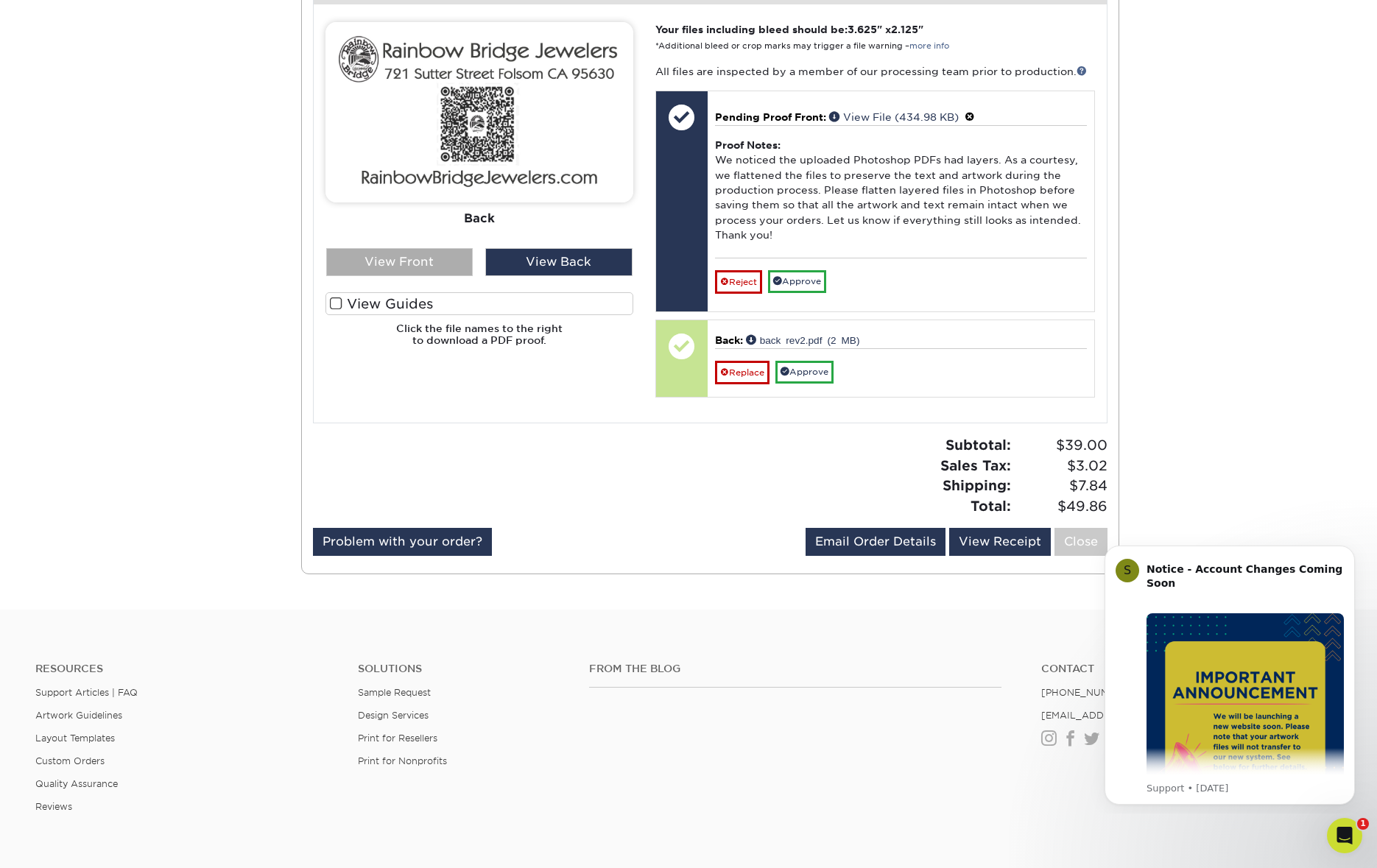
click at [386, 265] on div "View Front" at bounding box center [399, 262] width 147 height 28
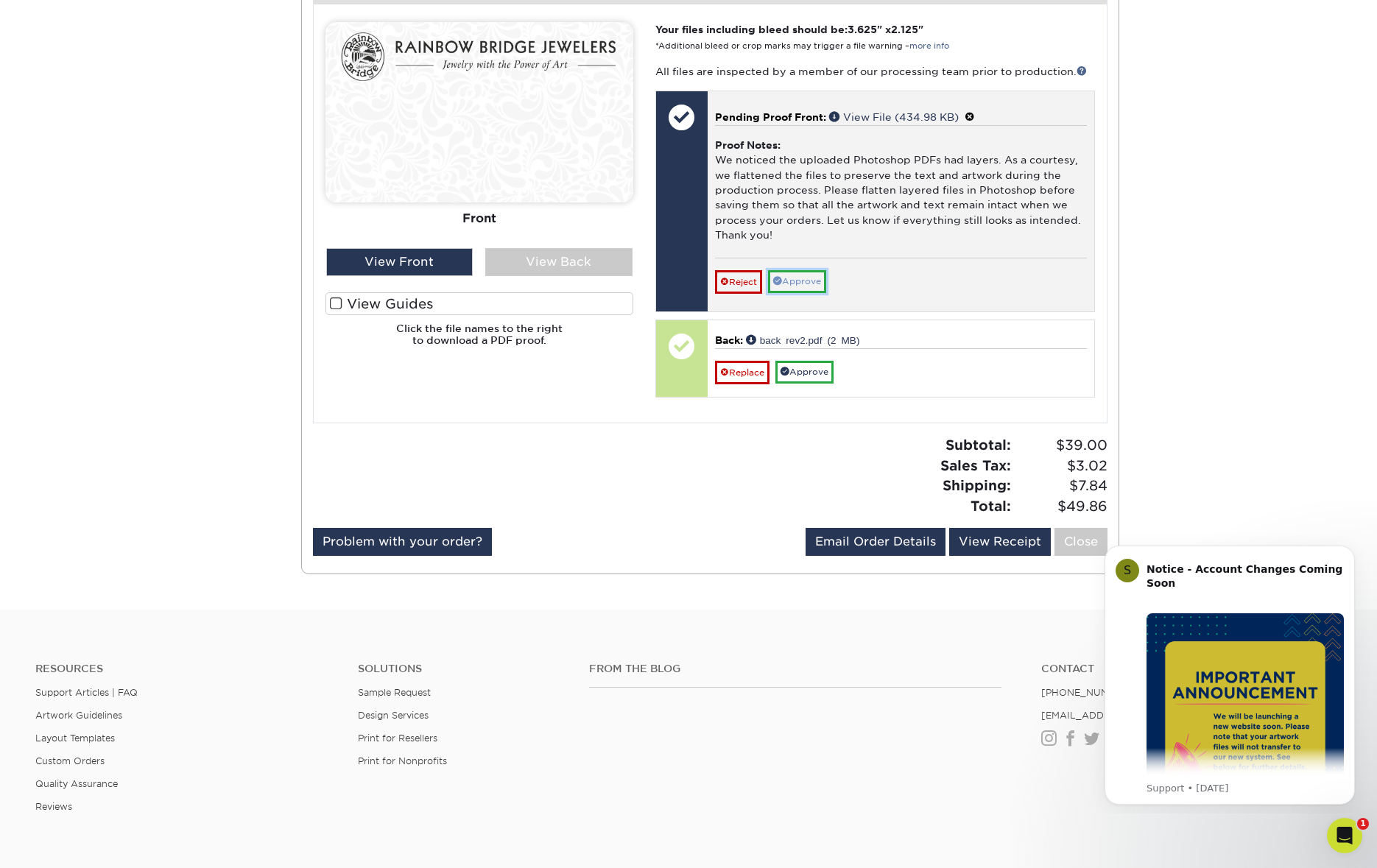
click at [803, 283] on link "Approve" at bounding box center [797, 281] width 59 height 23
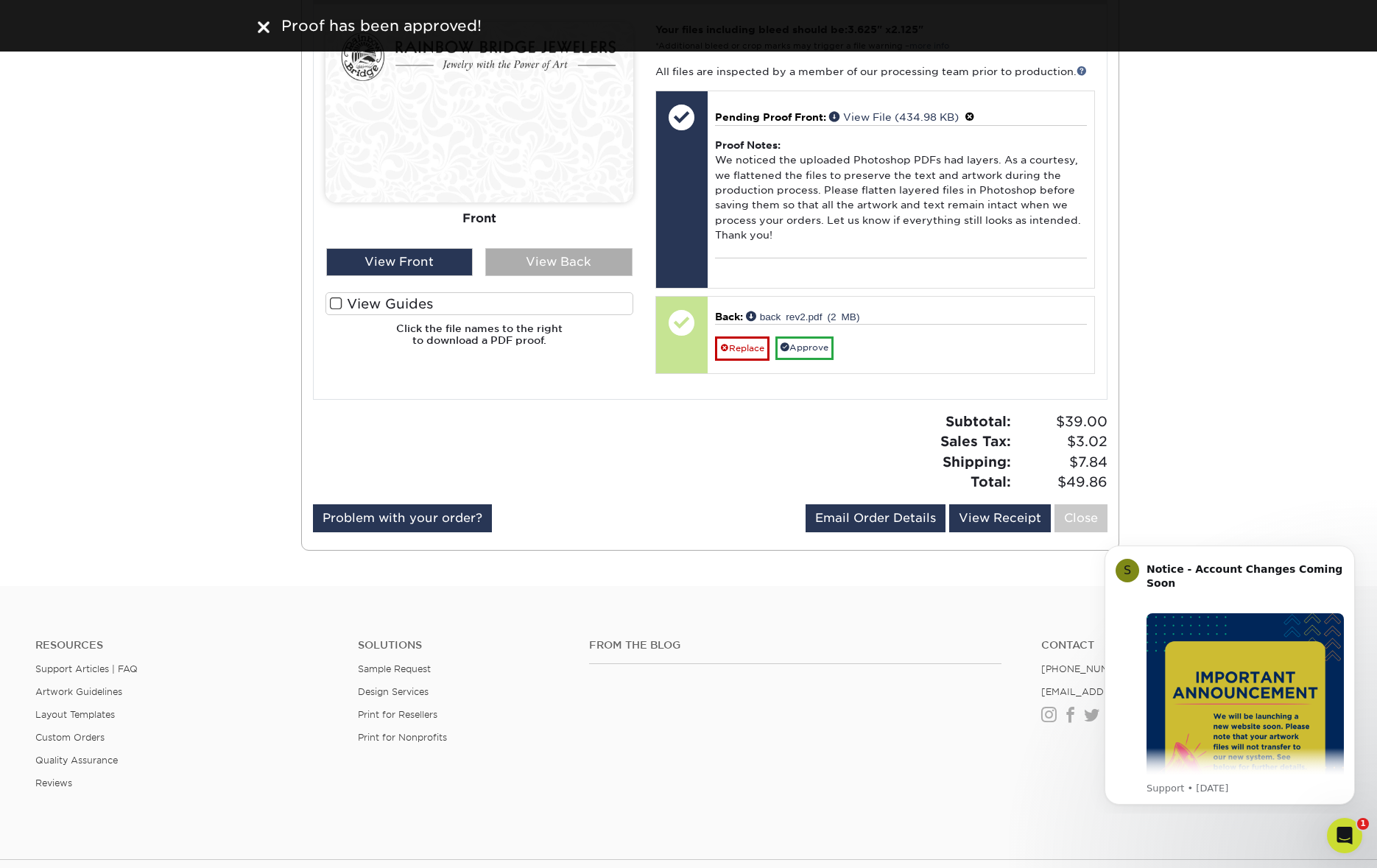
click at [569, 259] on div "View Back" at bounding box center [558, 262] width 147 height 28
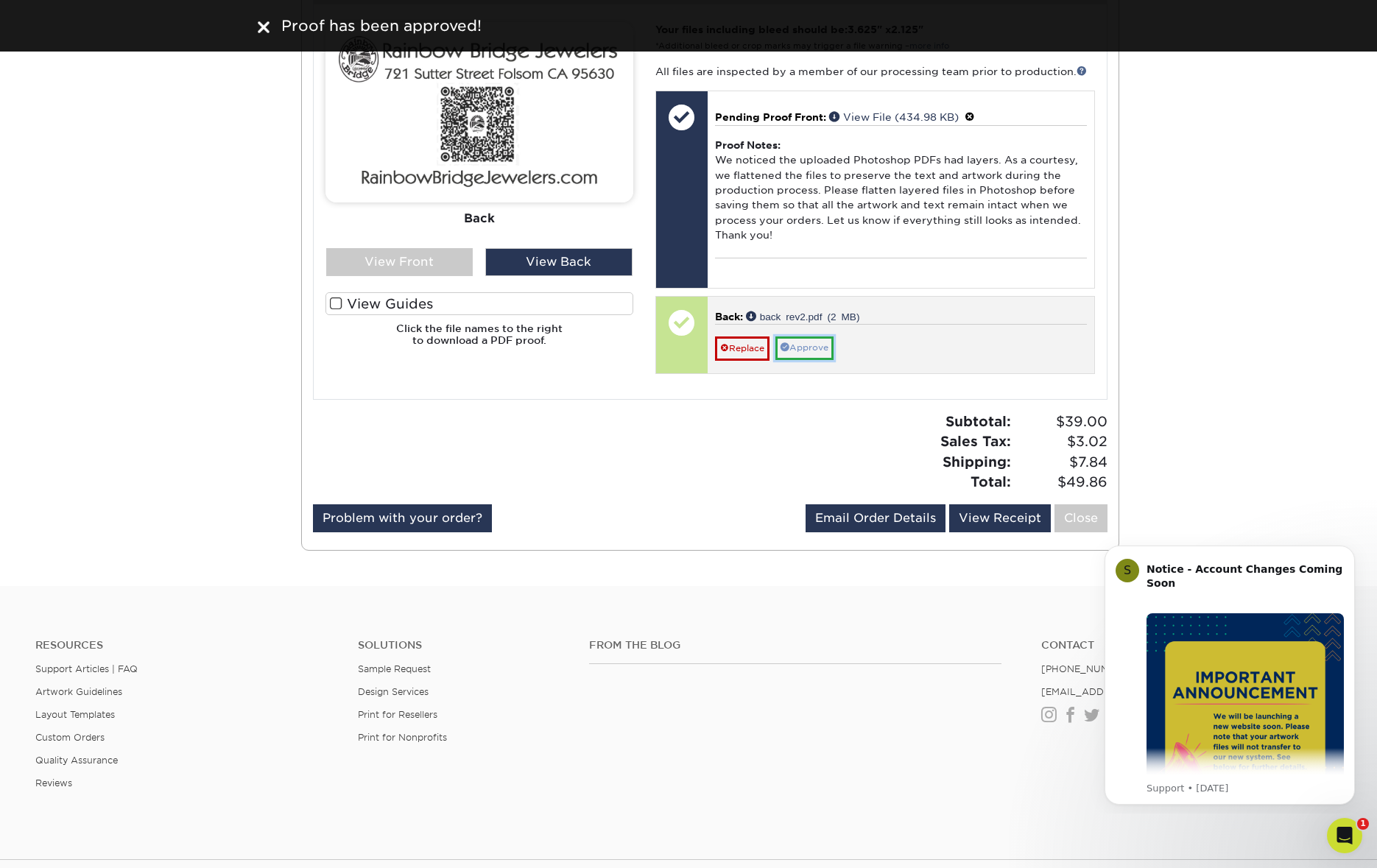
click at [816, 343] on link "Approve" at bounding box center [805, 347] width 59 height 23
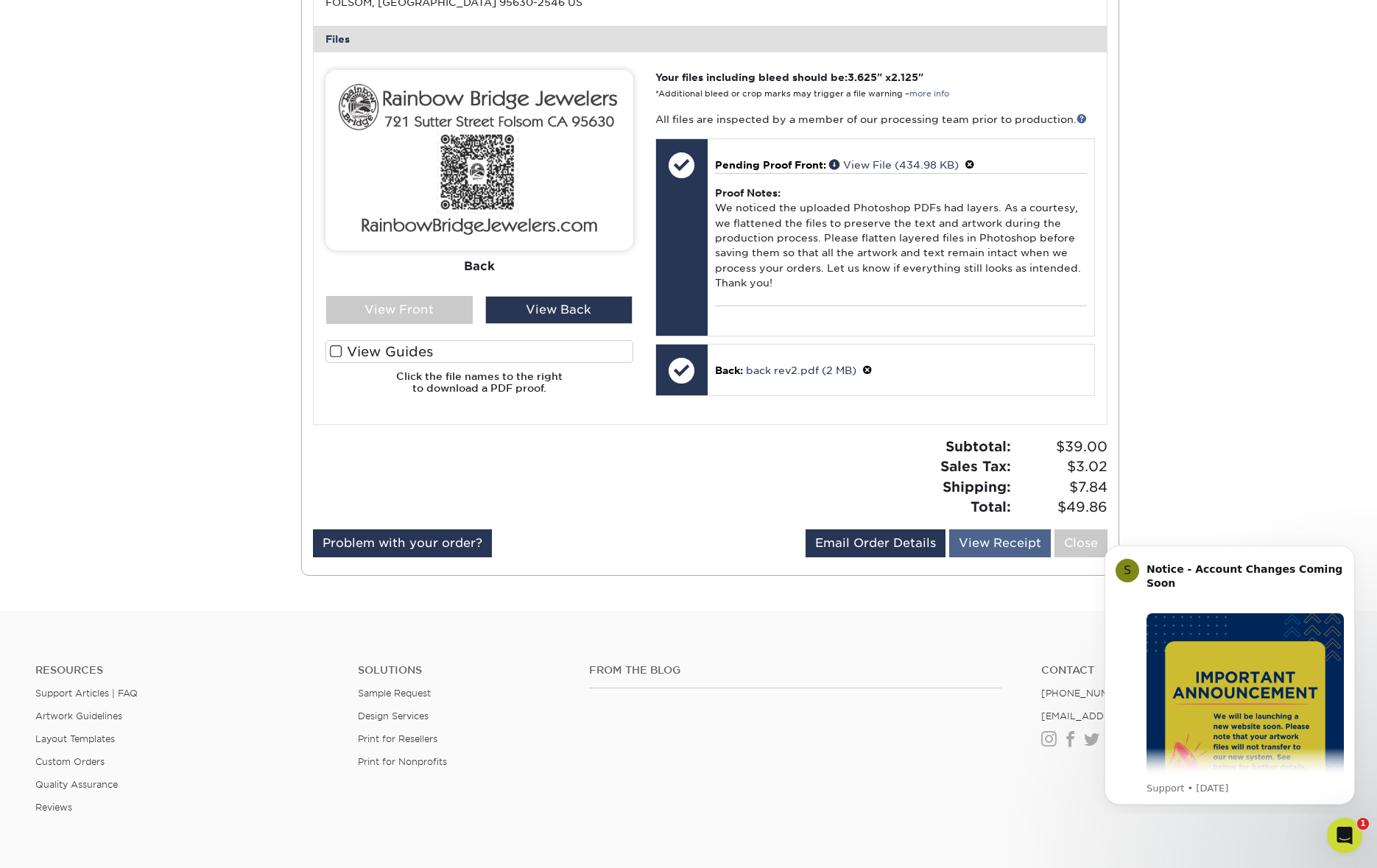
scroll to position [653, 0]
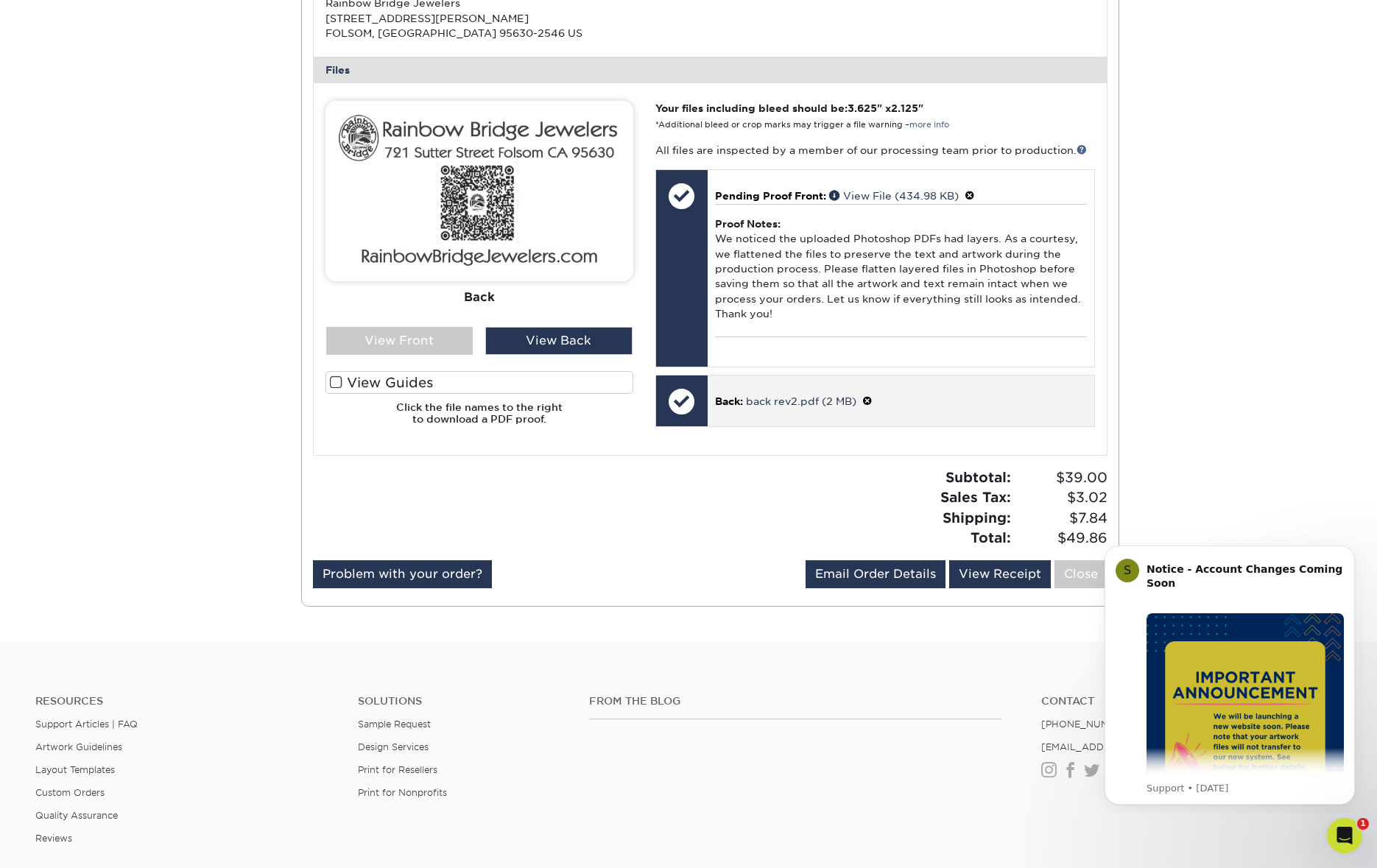
click at [674, 403] on div at bounding box center [681, 401] width 51 height 51
click at [686, 403] on div at bounding box center [681, 401] width 51 height 51
click at [747, 403] on link "back rev2.pdf (2 MB)" at bounding box center [801, 401] width 111 height 12
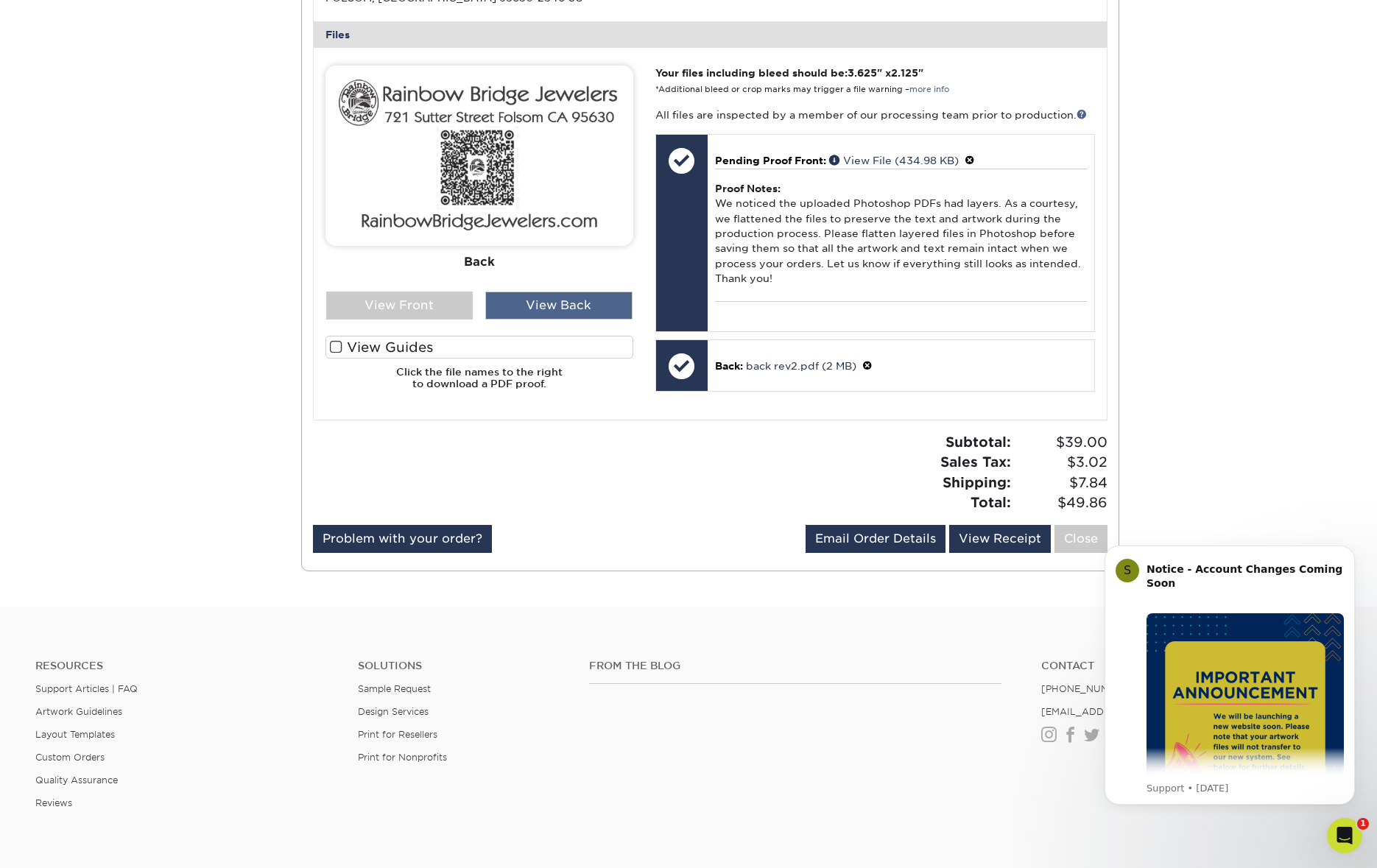
scroll to position [689, 0]
